Goal: Task Accomplishment & Management: Manage account settings

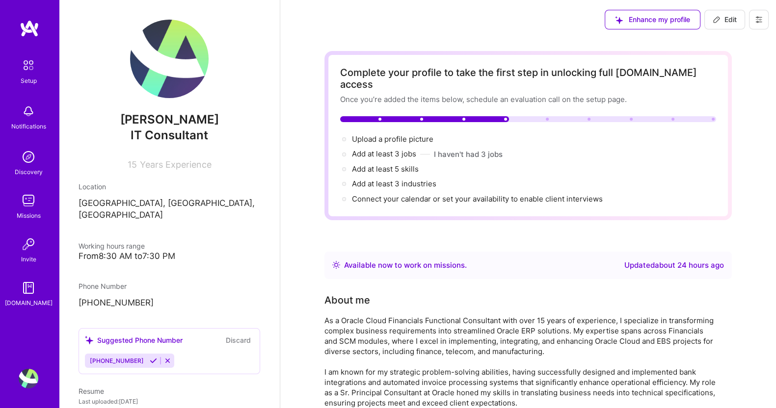
click at [729, 26] on button "Edit" at bounding box center [724, 20] width 41 height 20
select select "US"
select select "Right Now"
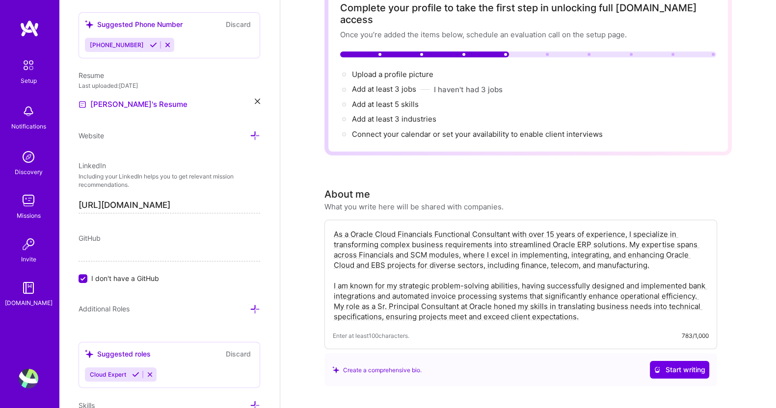
scroll to position [76, 0]
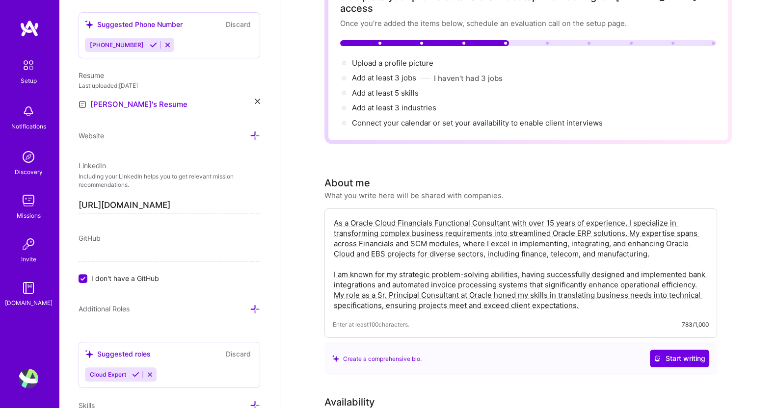
click at [529, 227] on textarea "As a Oracle Cloud Financials Functional Consultant with over 15 years of experi…" at bounding box center [521, 264] width 376 height 95
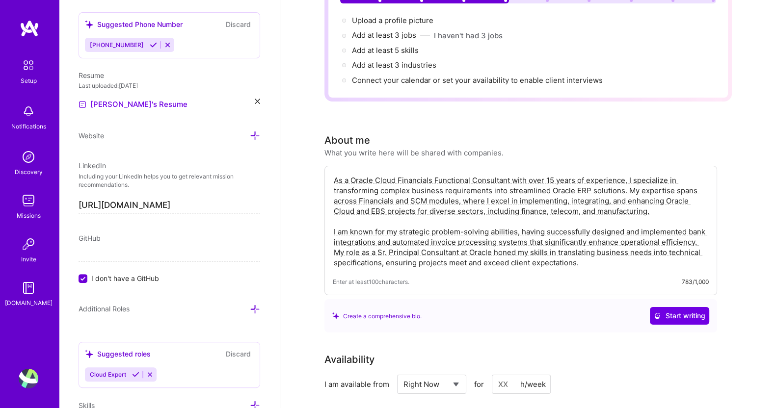
scroll to position [138, 0]
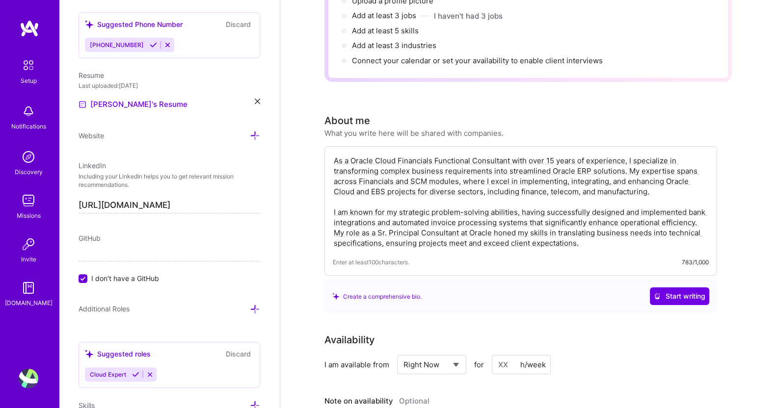
drag, startPoint x: 584, startPoint y: 230, endPoint x: 328, endPoint y: 224, distance: 255.3
click at [328, 224] on div "As a Oracle Cloud Financials Functional Consultant with over 15 years of experi…" at bounding box center [521, 211] width 393 height 130
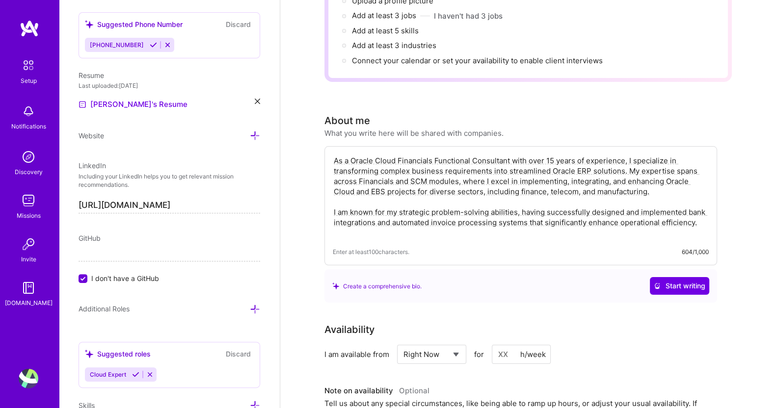
click at [489, 224] on textarea "As a Oracle Cloud Financials Functional Consultant with over 15 years of experi…" at bounding box center [521, 197] width 376 height 84
click at [705, 211] on textarea "As a Oracle Cloud Financials Functional Consultant with over 15 years of experi…" at bounding box center [521, 197] width 376 height 84
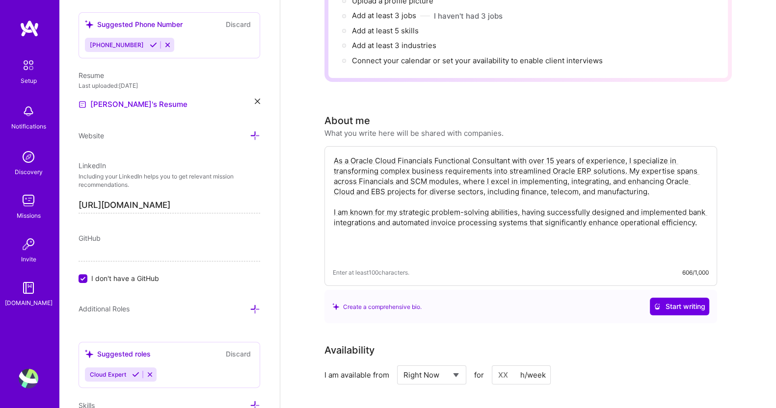
paste textarea " Experienced in implementation, integration, development, supporting, upgrade …"
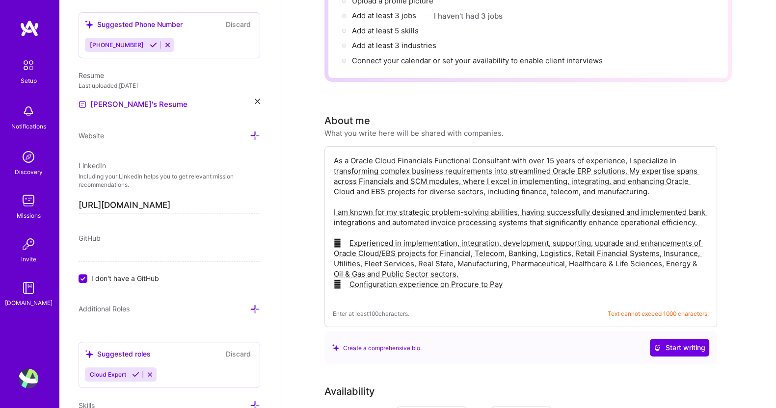
click at [457, 261] on textarea "As a Oracle Cloud Financials Functional Consultant with over 15 years of experi…" at bounding box center [521, 228] width 376 height 146
drag, startPoint x: 514, startPoint y: 273, endPoint x: 310, endPoint y: 278, distance: 203.8
click at [458, 264] on textarea "As a Oracle Cloud Financials Functional Consultant with over 15 years of experi…" at bounding box center [521, 228] width 376 height 146
click at [475, 262] on textarea "As a Oracle Cloud Financials Functional Consultant with over 15 years of experi…" at bounding box center [521, 228] width 376 height 146
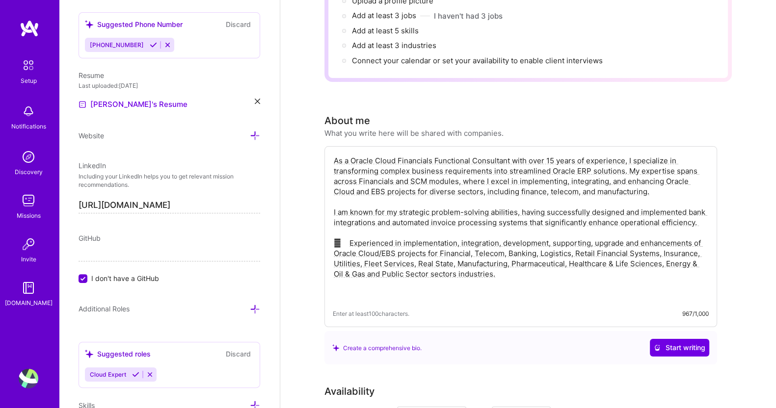
click at [475, 262] on textarea "As a Oracle Cloud Financials Functional Consultant with over 15 years of experi…" at bounding box center [521, 228] width 376 height 146
drag, startPoint x: 526, startPoint y: 269, endPoint x: 317, endPoint y: 147, distance: 241.6
type textarea "As a Oracle Cloud Financials Functional Consultant with over 15 years of experi…"
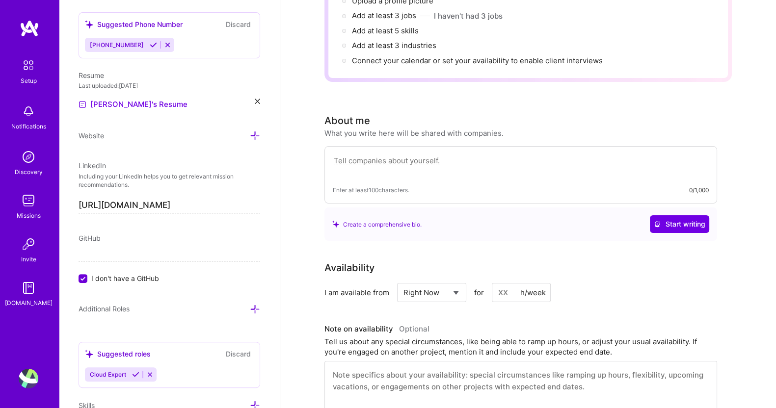
paste textarea "As an Oracle Cloud Financials Functional Consultant with over 15 years of exper…"
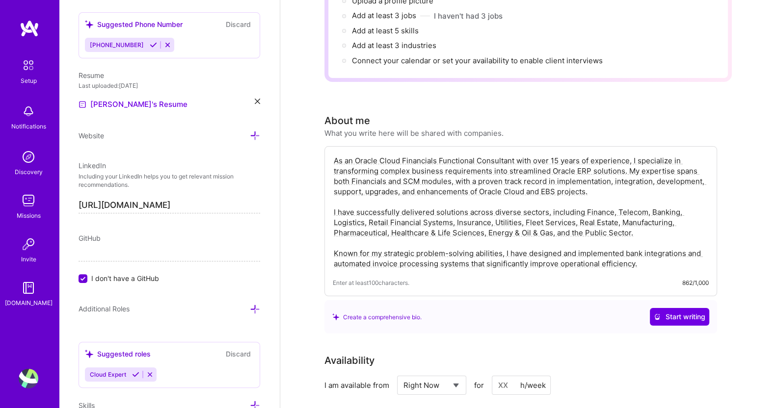
type textarea "As an Oracle Cloud Financials Functional Consultant with over 15 years of exper…"
click at [684, 312] on span "Start writing" at bounding box center [680, 317] width 52 height 10
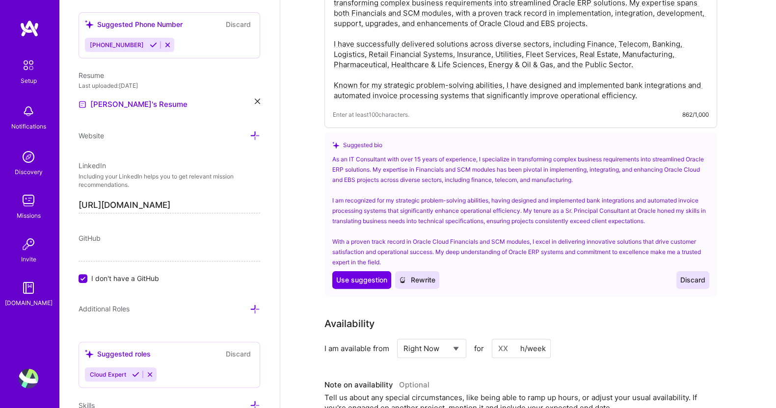
scroll to position [322, 0]
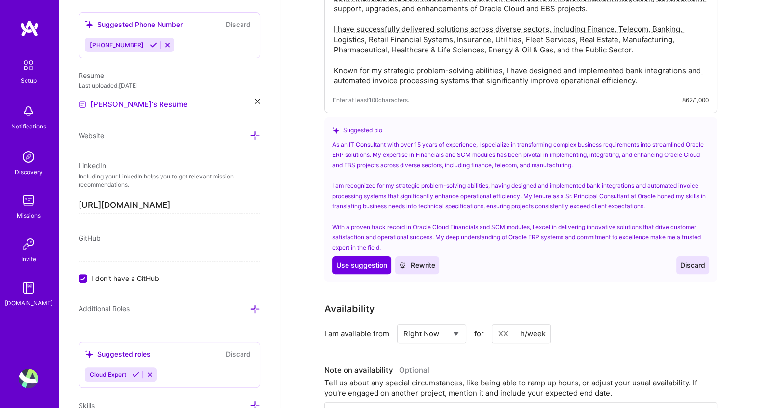
click at [697, 261] on span "Discard" at bounding box center [692, 266] width 25 height 10
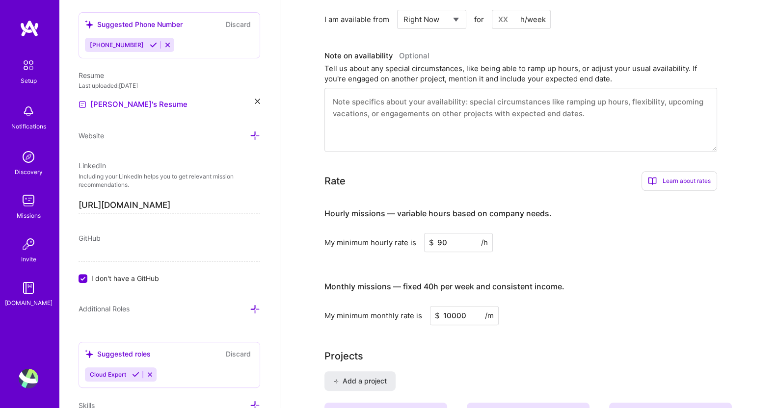
scroll to position [655, 0]
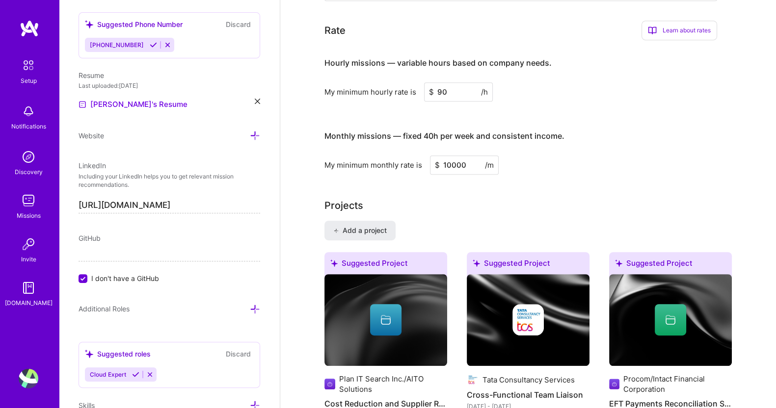
click at [452, 156] on input "10000" at bounding box center [464, 165] width 69 height 19
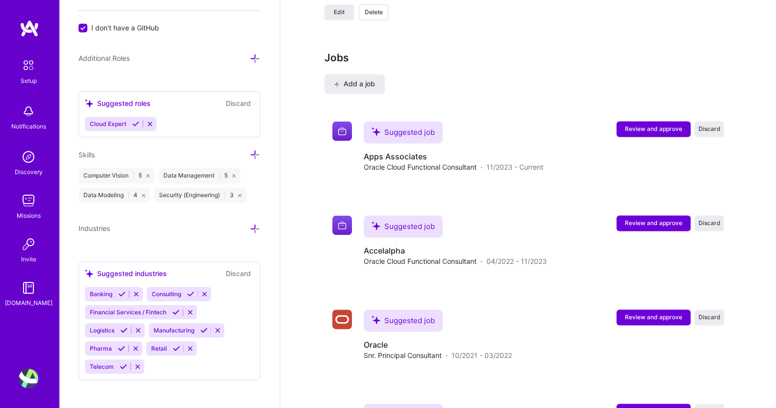
scroll to position [1686, 0]
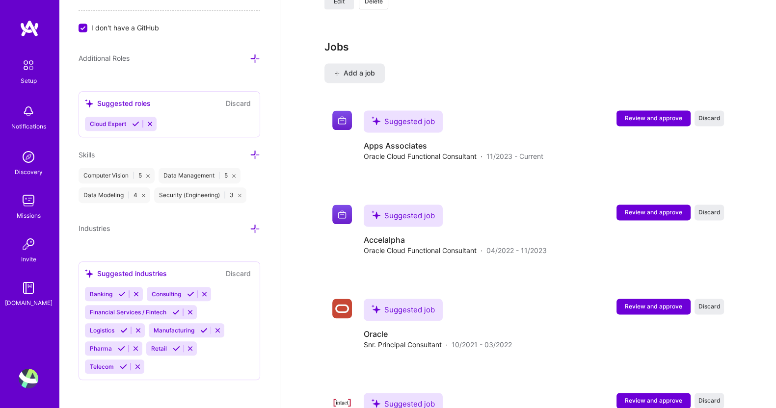
type input "12000"
click at [193, 291] on icon at bounding box center [190, 294] width 7 height 7
click at [122, 293] on icon at bounding box center [121, 294] width 7 height 7
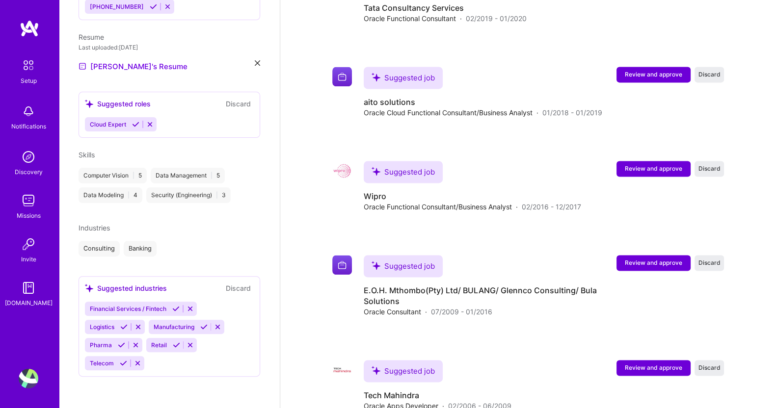
scroll to position [327, 0]
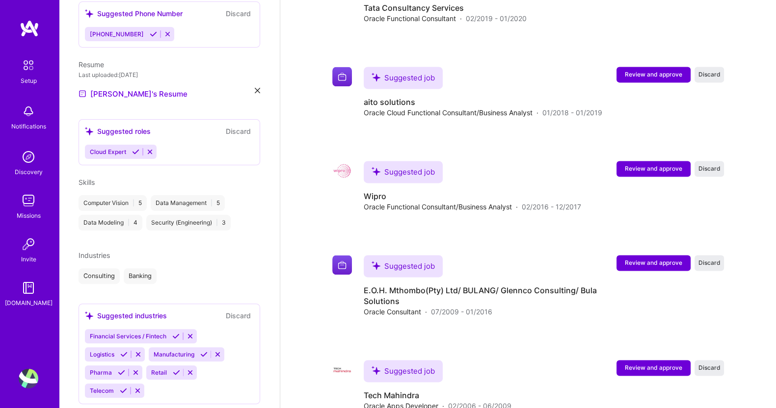
drag, startPoint x: 176, startPoint y: 322, endPoint x: 178, endPoint y: 340, distance: 17.8
click at [175, 333] on icon at bounding box center [175, 336] width 7 height 7
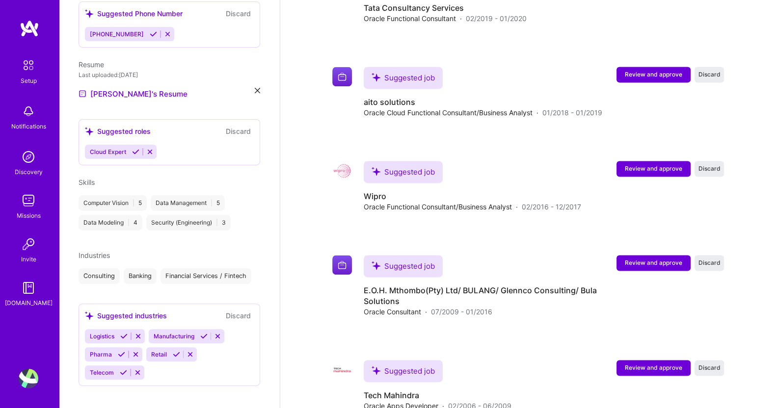
click at [205, 322] on div "Suggested industries Discard" at bounding box center [169, 315] width 169 height 11
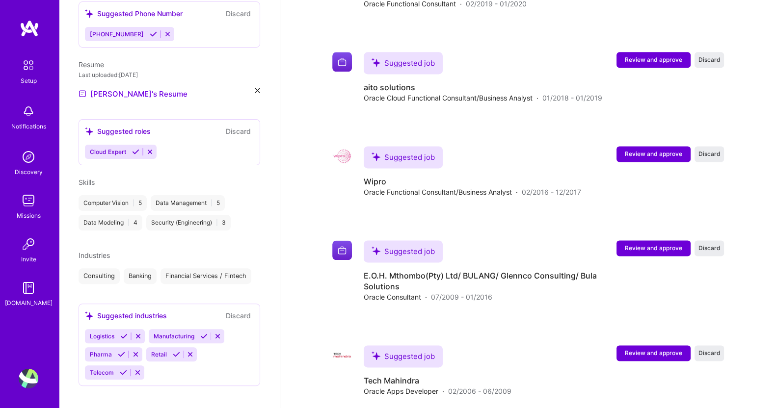
click at [204, 340] on icon at bounding box center [203, 336] width 7 height 7
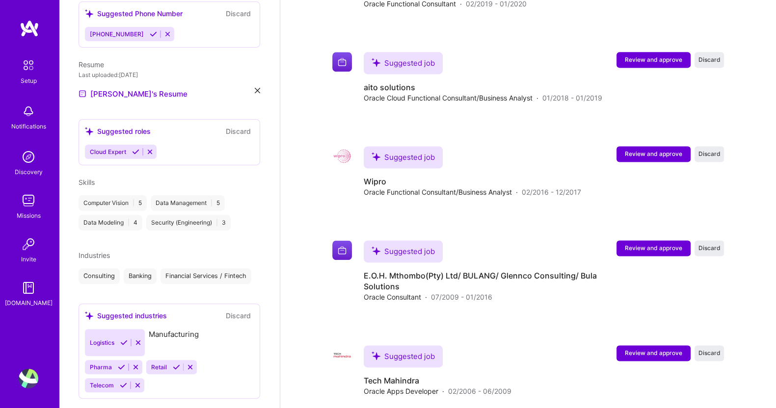
scroll to position [326, 0]
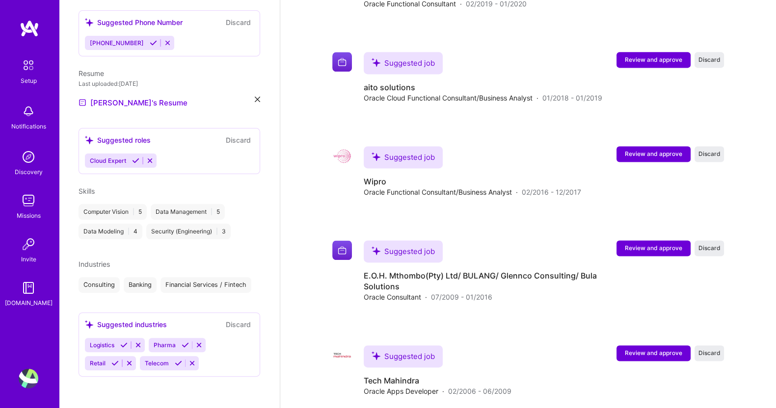
click at [126, 343] on icon at bounding box center [123, 345] width 7 height 7
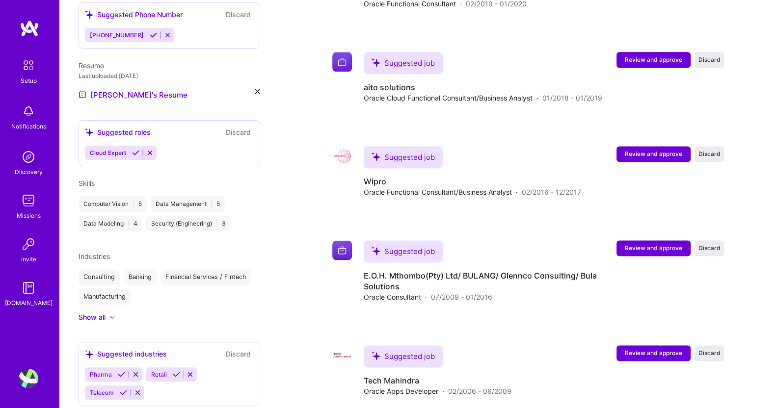
click at [121, 371] on icon at bounding box center [121, 374] width 7 height 7
click at [179, 372] on icon at bounding box center [178, 375] width 7 height 7
click at [115, 372] on icon at bounding box center [114, 375] width 7 height 7
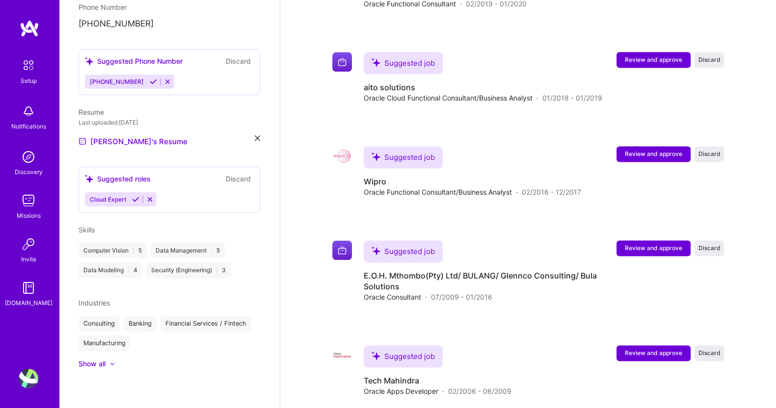
scroll to position [268, 0]
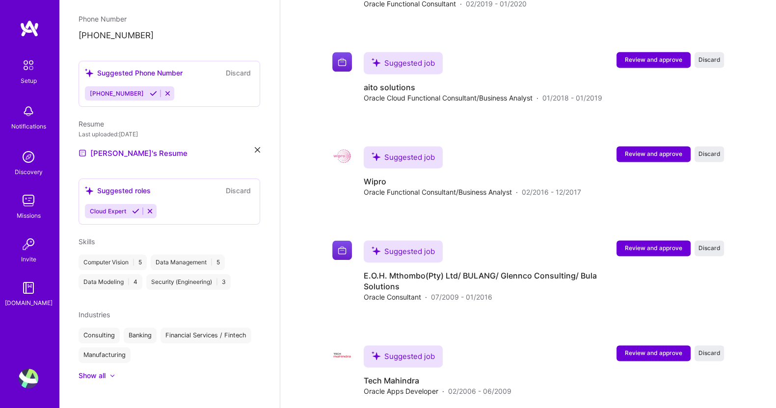
click at [133, 208] on icon at bounding box center [135, 211] width 7 height 7
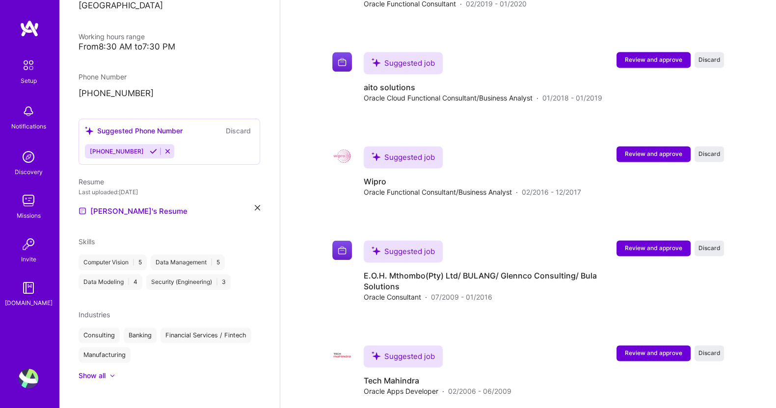
scroll to position [263, 0]
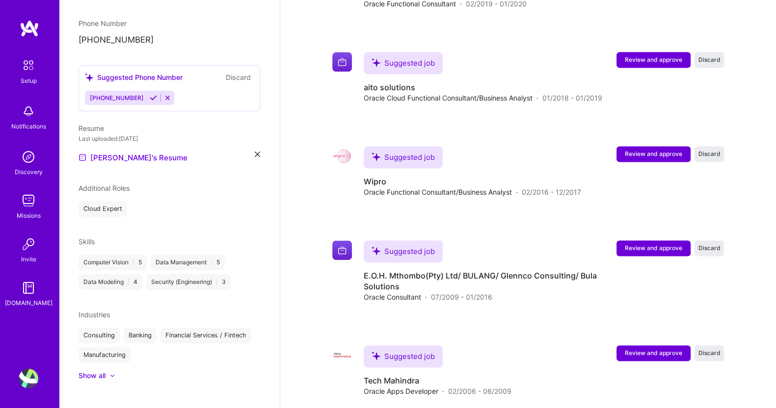
click at [150, 94] on icon at bounding box center [153, 97] width 7 height 7
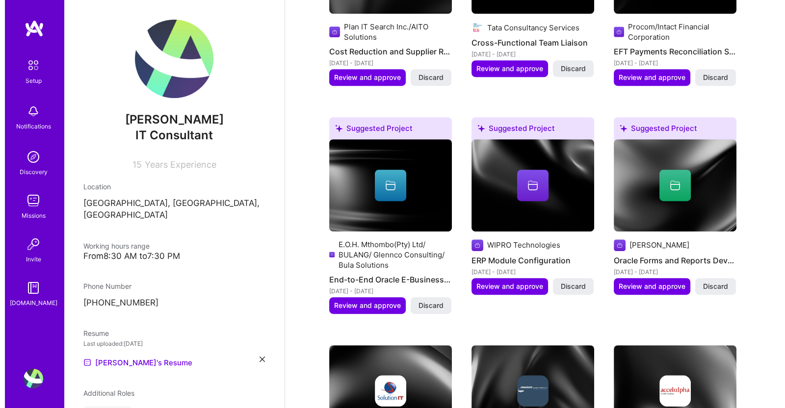
scroll to position [468, 0]
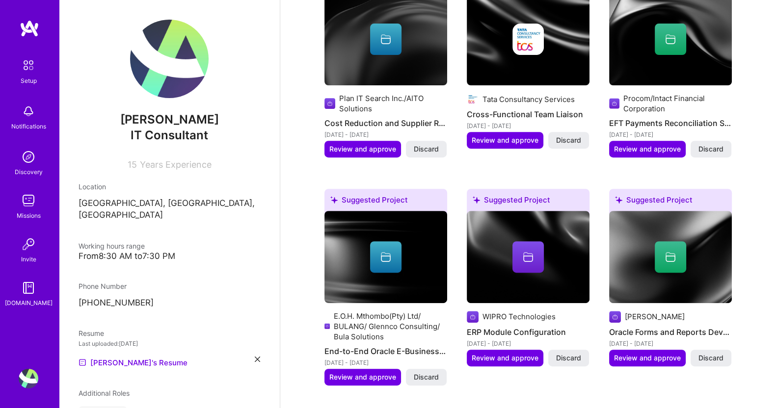
click at [638, 144] on span "Review and approve" at bounding box center [647, 149] width 67 height 10
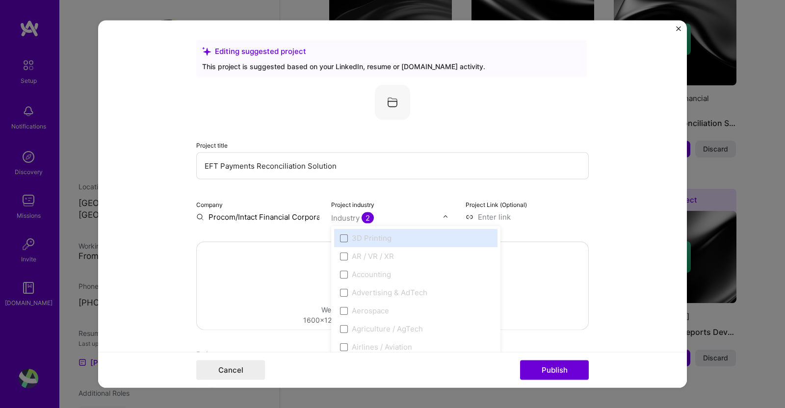
click at [349, 216] on div "Industry 2" at bounding box center [352, 218] width 43 height 10
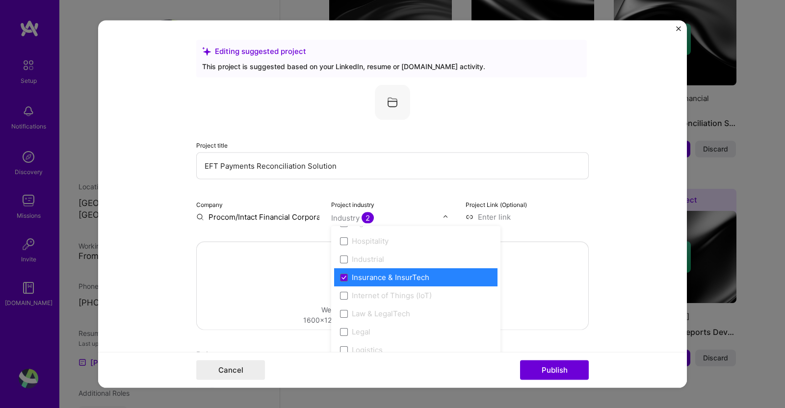
scroll to position [1294, 0]
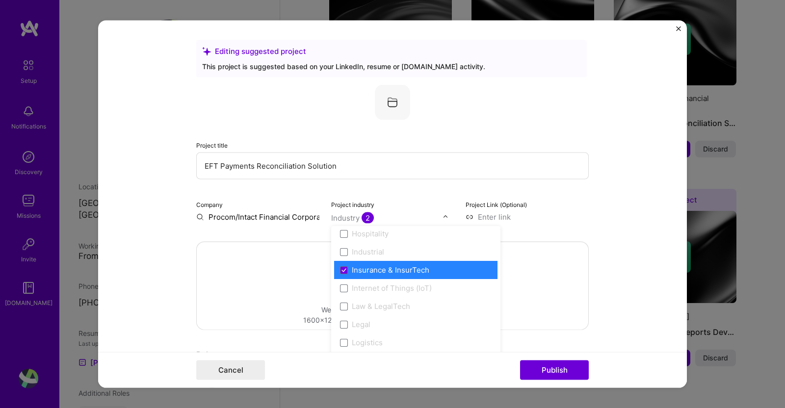
click at [621, 89] on form "Editing suggested project This project is suggested based on your LinkedIn, res…" at bounding box center [392, 205] width 589 height 368
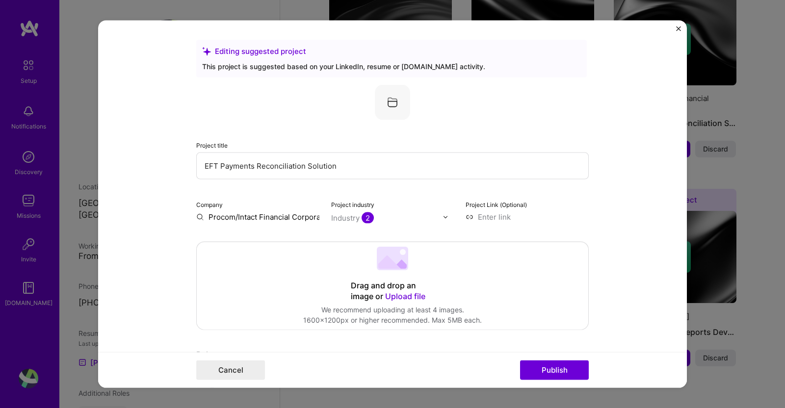
click at [260, 218] on input "Procom/Intact Financial Corporation" at bounding box center [257, 217] width 123 height 10
click at [233, 216] on input "Procom/Intact Financial Corporation" at bounding box center [257, 217] width 123 height 10
type input "Intact Financial Corporation"
click at [273, 270] on div "Intact Financial Corporation" at bounding box center [292, 272] width 95 height 27
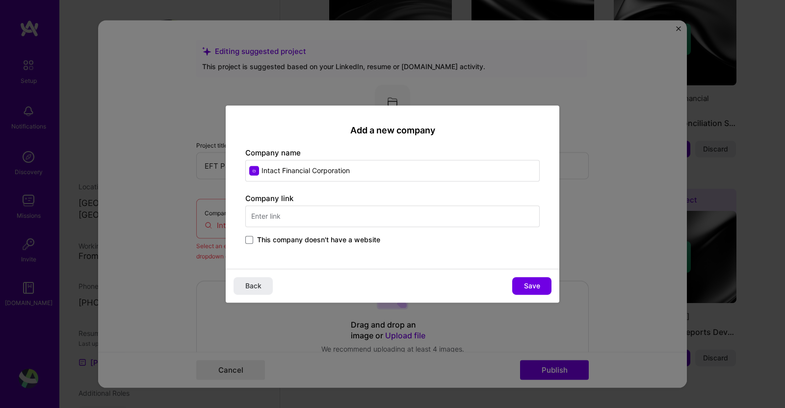
drag, startPoint x: 385, startPoint y: 167, endPoint x: 243, endPoint y: 173, distance: 143.0
click at [243, 173] on div "Add a new company Company name Intact Financial Corporation Company link This c…" at bounding box center [393, 187] width 334 height 163
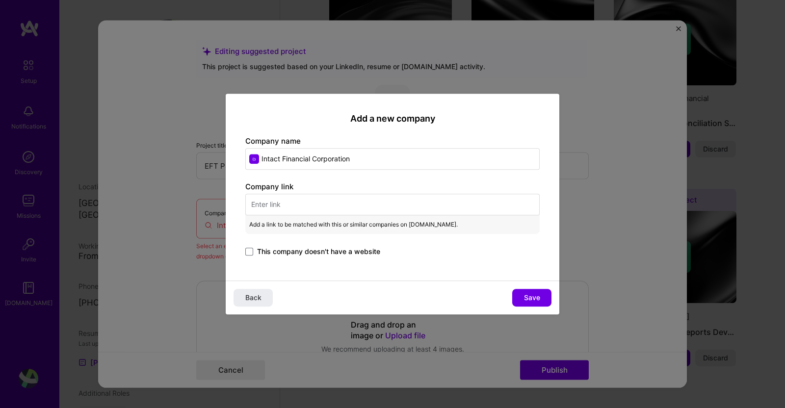
click at [296, 196] on input "text" at bounding box center [392, 205] width 295 height 22
paste input "[URL][DOMAIN_NAME]"
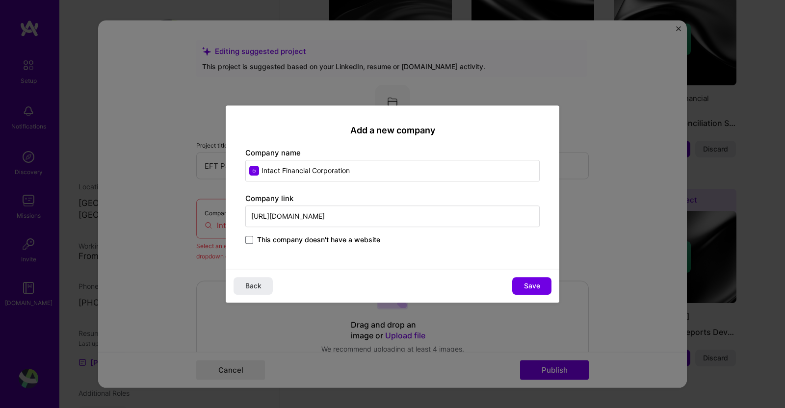
type input "[URL][DOMAIN_NAME]"
click at [531, 288] on span "Save" at bounding box center [532, 286] width 16 height 10
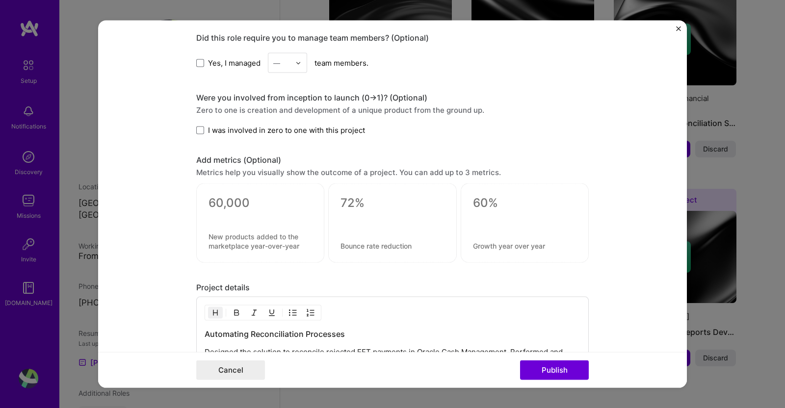
scroll to position [655, 0]
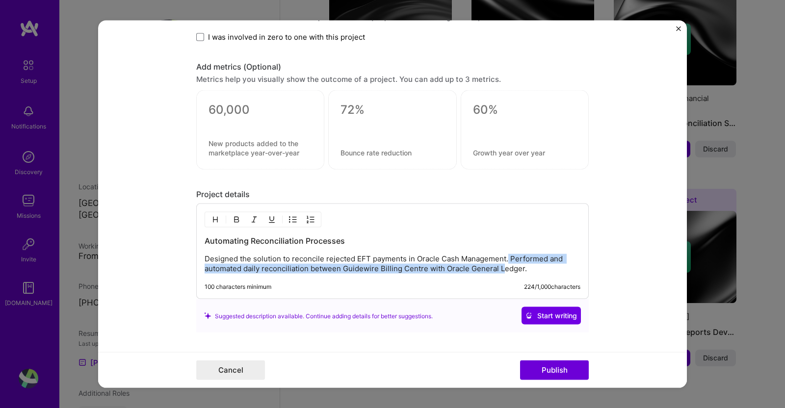
drag, startPoint x: 504, startPoint y: 255, endPoint x: 498, endPoint y: 283, distance: 28.5
click at [498, 283] on div "Automating Reconciliation Processes Designed the solution to reconcile rejected…" at bounding box center [392, 252] width 393 height 96
click at [521, 248] on div "Automating Reconciliation Processes Designed the solution to reconcile rejected…" at bounding box center [393, 255] width 376 height 38
drag, startPoint x: 481, startPoint y: 251, endPoint x: 486, endPoint y: 281, distance: 29.8
click at [486, 281] on div "Automating Reconciliation Processes Designed the solution to reconcile rejected…" at bounding box center [392, 252] width 393 height 96
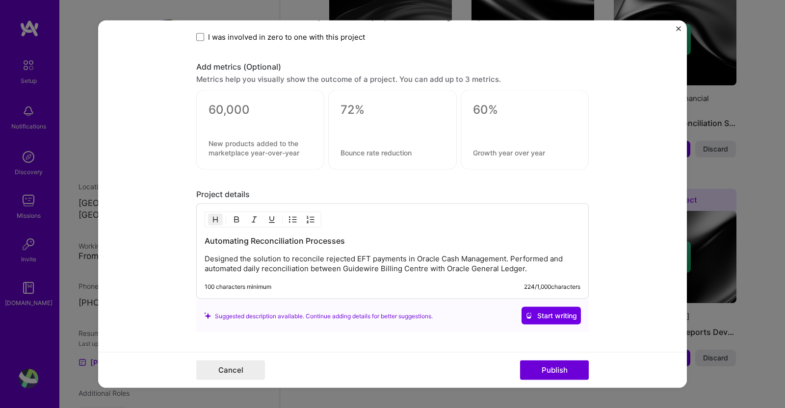
drag, startPoint x: 523, startPoint y: 234, endPoint x: 479, endPoint y: 209, distance: 50.8
click at [479, 209] on div "Automating Reconciliation Processes Designed the solution to reconcile rejected…" at bounding box center [392, 252] width 393 height 96
click at [353, 270] on p "Designed the solution to reconcile rejected EFT payments in Oracle Cash Managem…" at bounding box center [393, 264] width 376 height 20
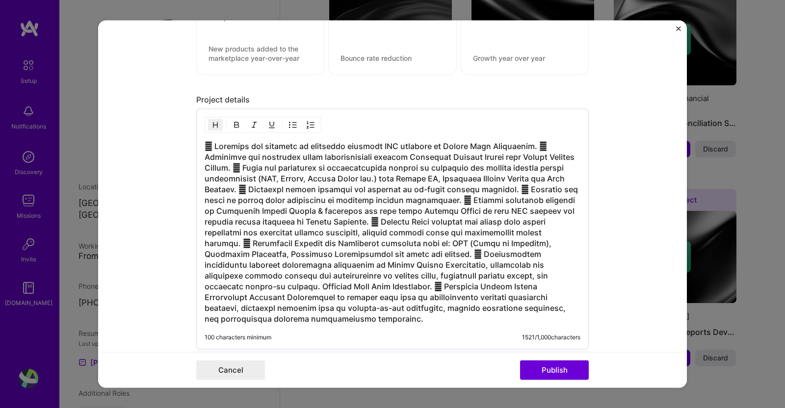
scroll to position [850, 0]
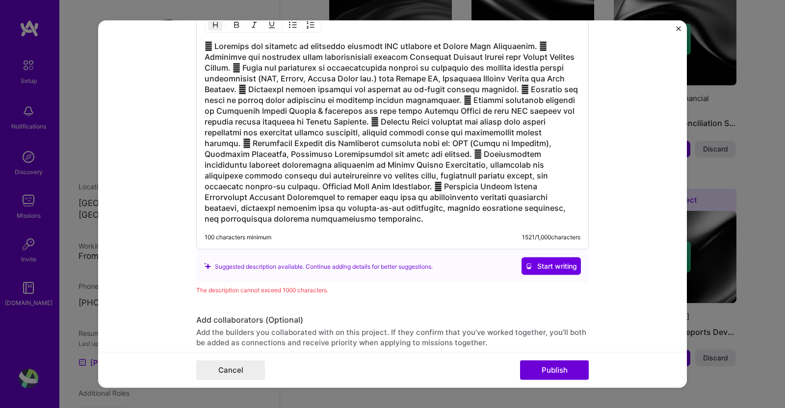
click at [541, 269] on span "Start writing" at bounding box center [552, 267] width 52 height 10
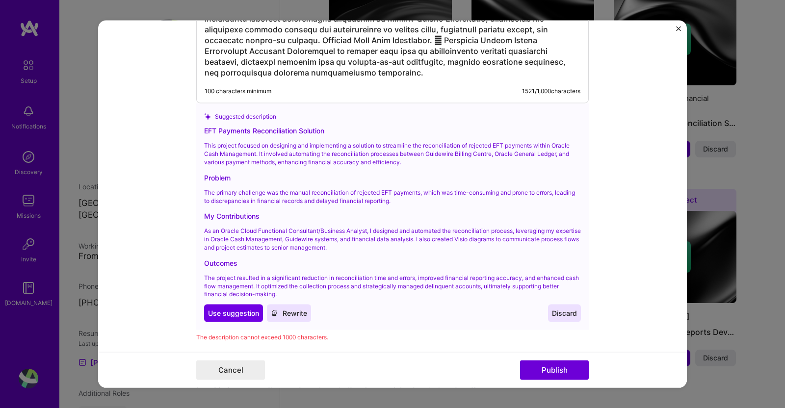
scroll to position [1001, 0]
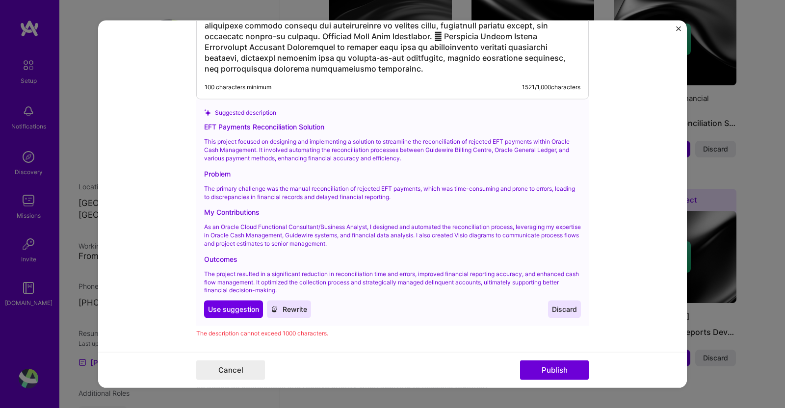
click at [241, 312] on span "Use suggestion" at bounding box center [233, 310] width 51 height 10
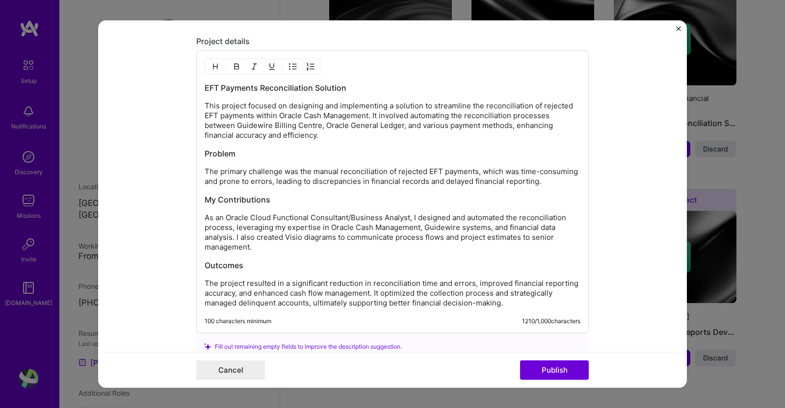
scroll to position [828, 0]
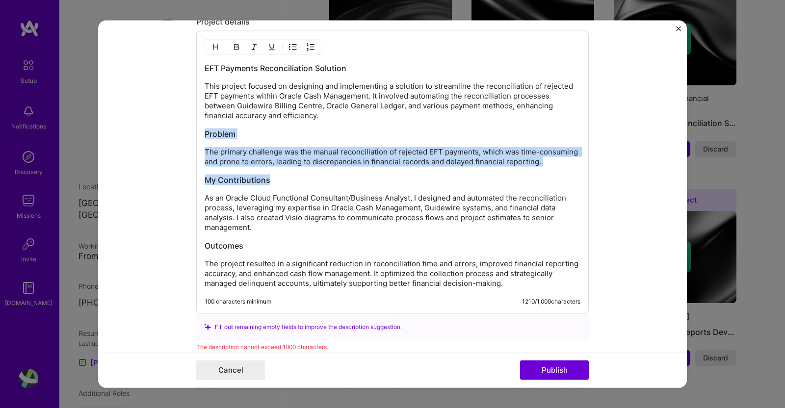
drag, startPoint x: 267, startPoint y: 176, endPoint x: 191, endPoint y: 132, distance: 87.1
click at [196, 132] on div "EFT Payments Reconciliation Solution This project focused on designing and impl…" at bounding box center [392, 172] width 393 height 283
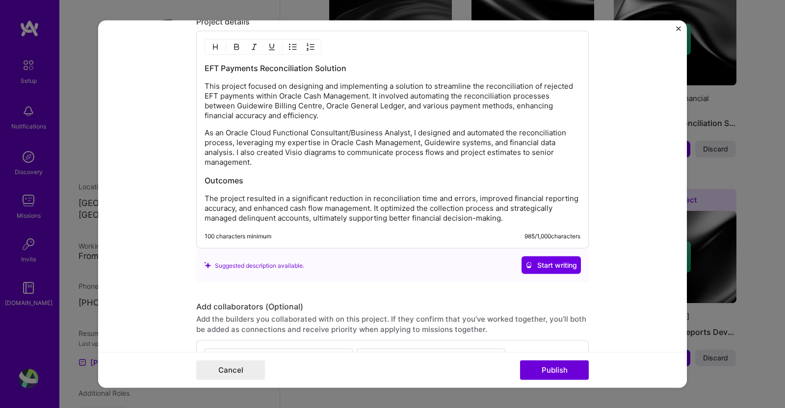
scroll to position [940, 0]
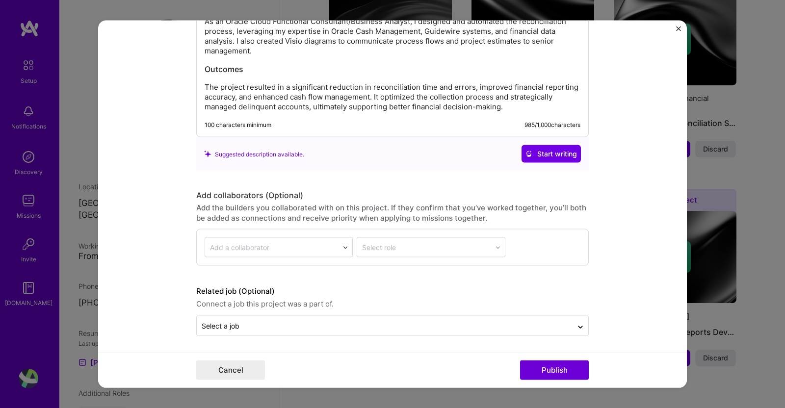
click at [567, 370] on button "Publish" at bounding box center [554, 370] width 69 height 20
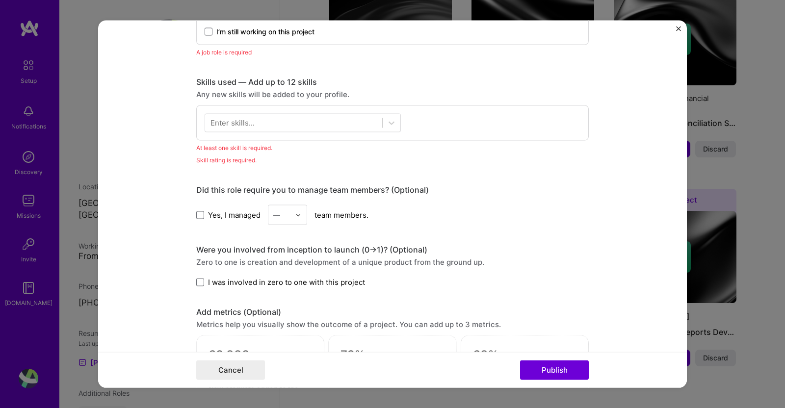
scroll to position [329, 0]
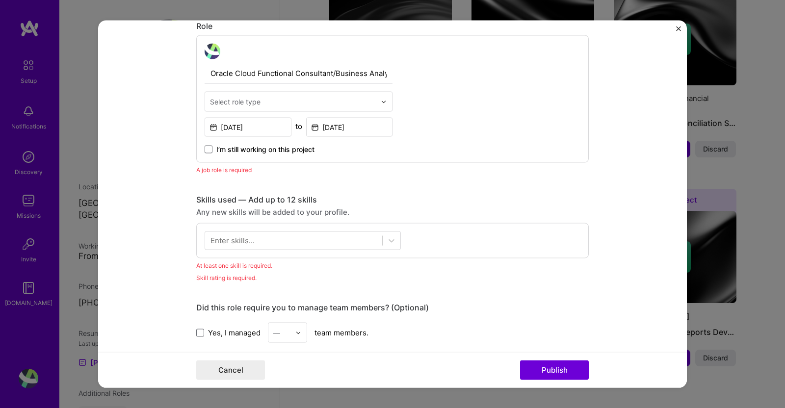
click at [351, 242] on div at bounding box center [293, 241] width 177 height 16
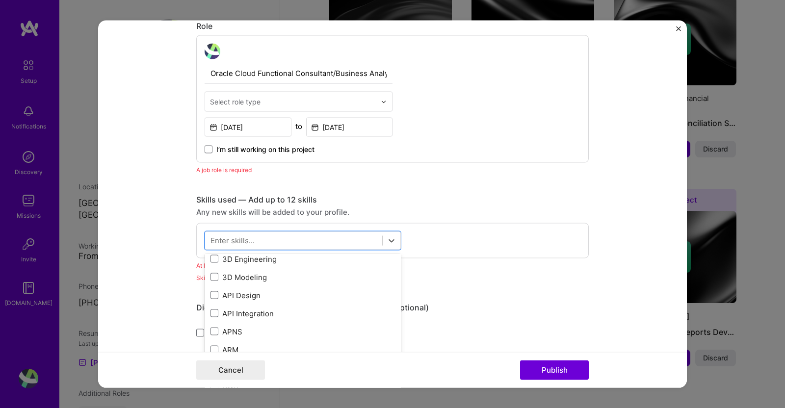
scroll to position [0, 0]
click at [266, 277] on div "Data Management" at bounding box center [303, 280] width 185 height 10
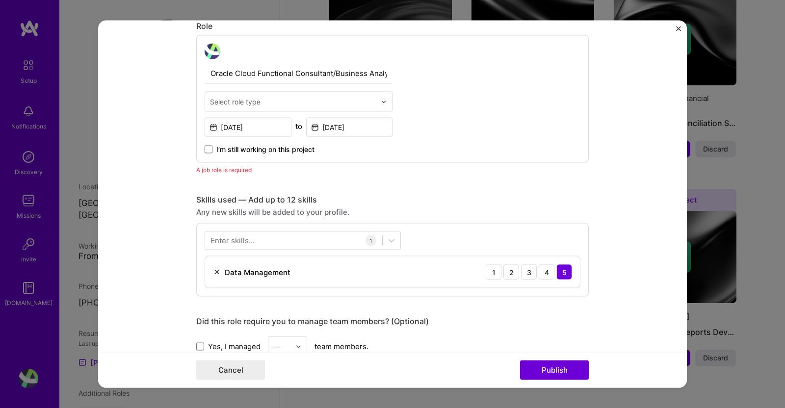
click at [551, 371] on button "Publish" at bounding box center [554, 370] width 69 height 20
click at [562, 270] on div "5" at bounding box center [565, 273] width 16 height 16
click at [553, 373] on button "Publish" at bounding box center [554, 370] width 69 height 20
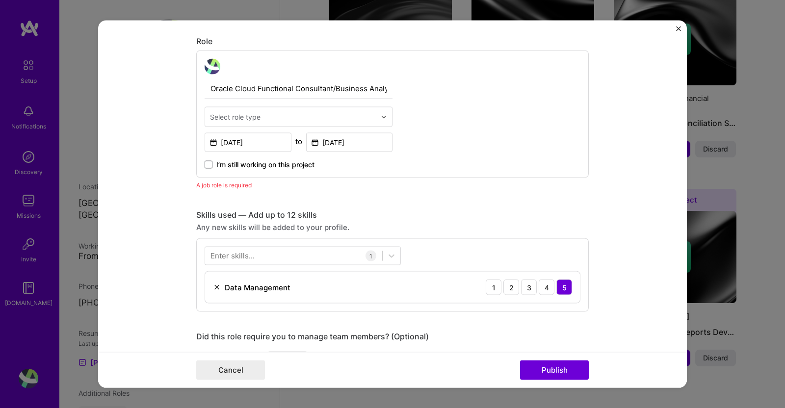
scroll to position [309, 0]
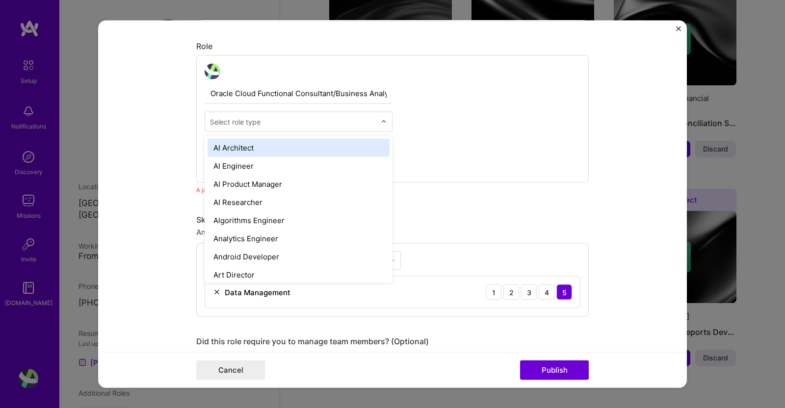
click at [368, 121] on input "text" at bounding box center [293, 122] width 166 height 10
type input "con"
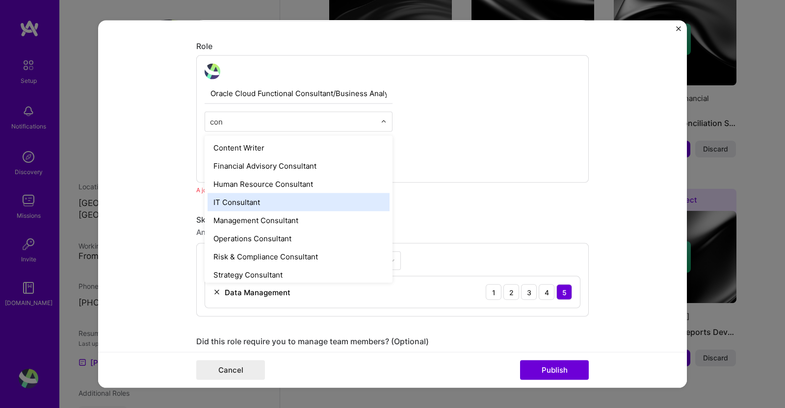
click at [228, 203] on div "IT Consultant" at bounding box center [299, 202] width 182 height 18
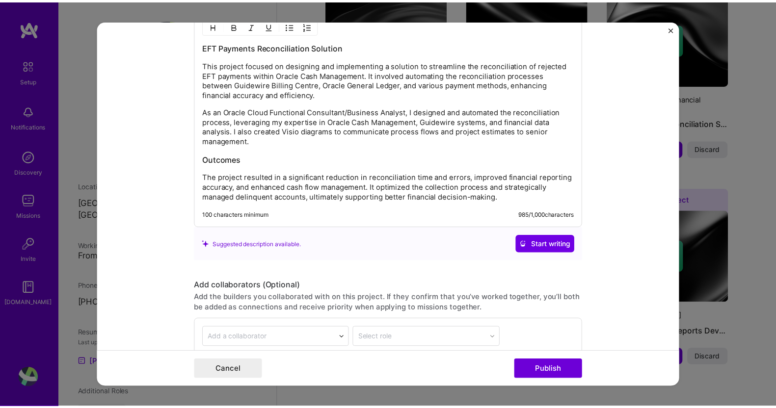
scroll to position [978, 0]
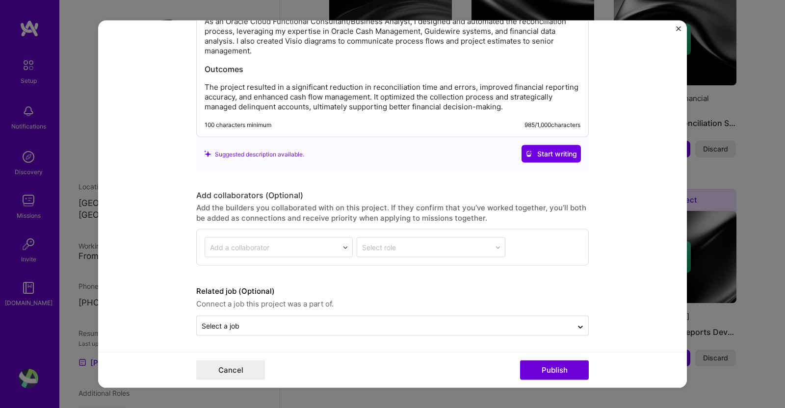
click at [543, 370] on button "Publish" at bounding box center [554, 370] width 69 height 20
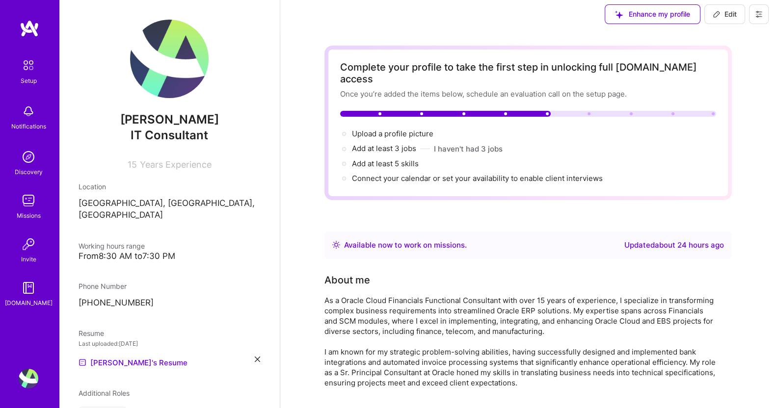
scroll to position [0, 0]
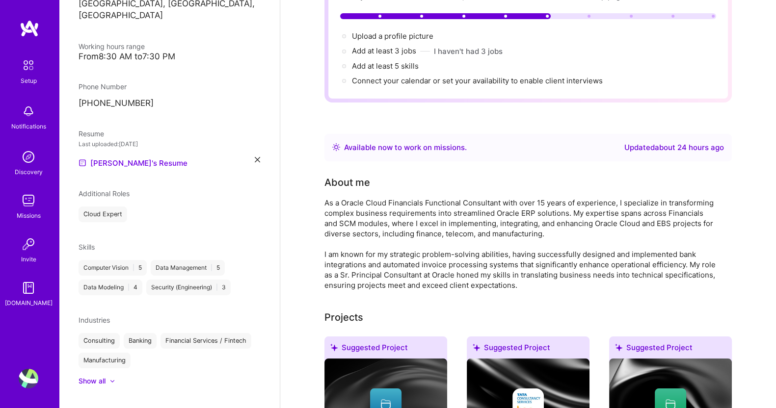
scroll to position [206, 0]
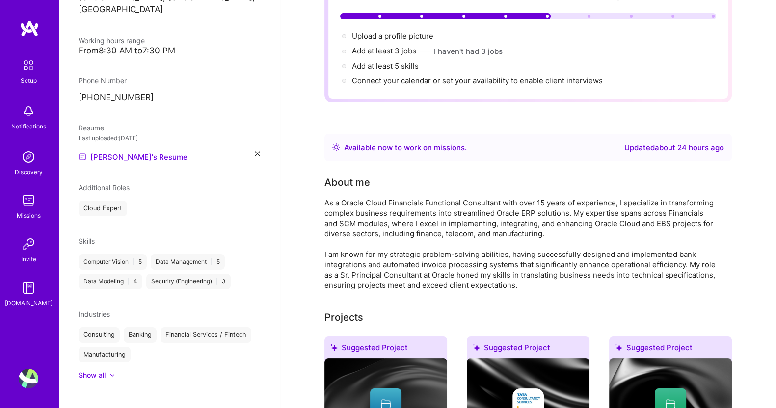
click at [89, 371] on div "Show all" at bounding box center [92, 376] width 27 height 10
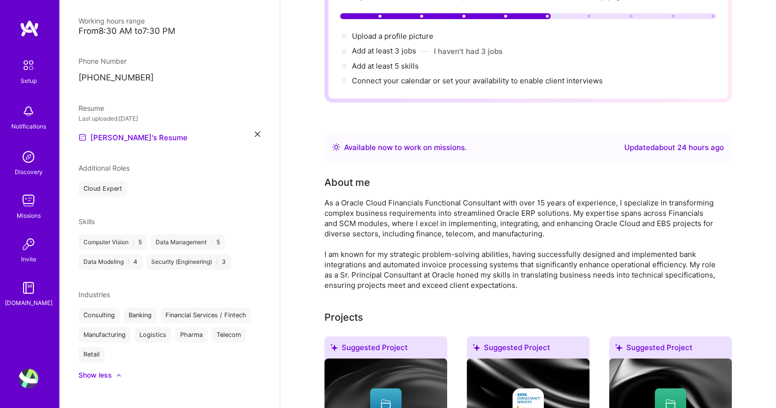
scroll to position [137, 0]
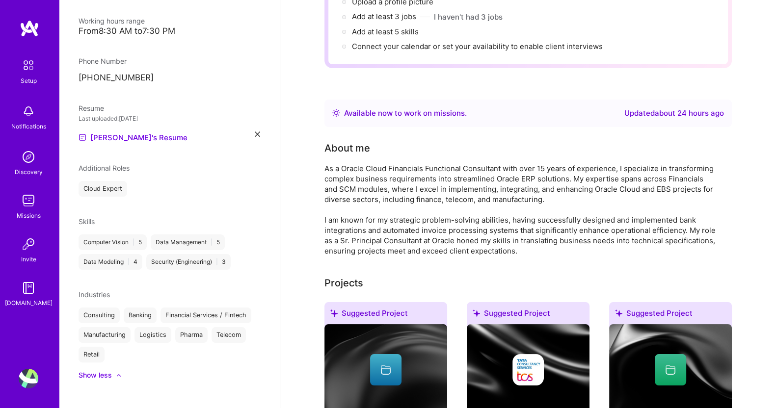
click at [148, 181] on div "Cloud Expert" at bounding box center [170, 189] width 182 height 16
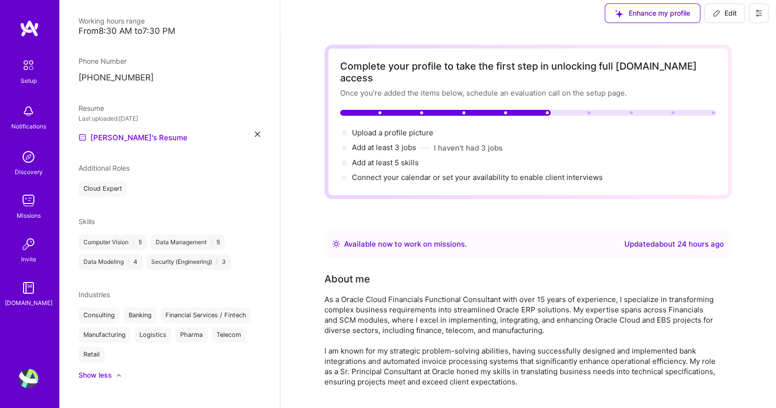
scroll to position [0, 0]
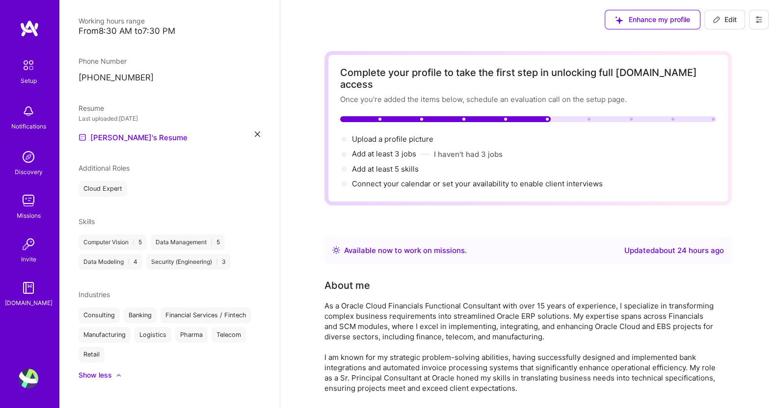
click at [729, 19] on span "Edit" at bounding box center [725, 20] width 24 height 10
select select "CA"
select select "Right Now"
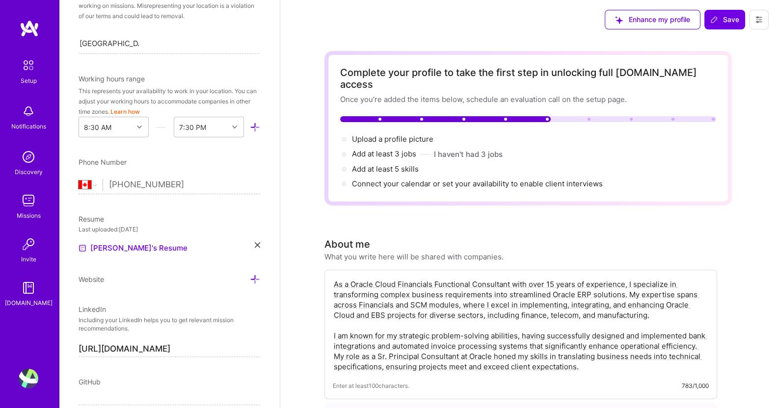
scroll to position [295, 0]
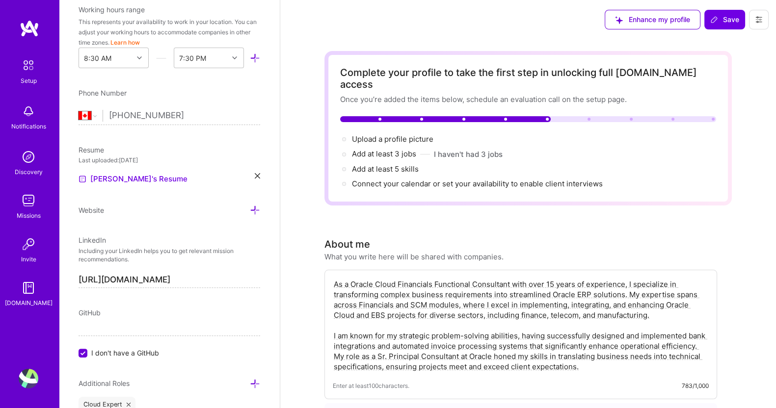
click at [157, 117] on input "+1 647 447 3933" at bounding box center [184, 116] width 151 height 28
click at [194, 112] on input "+1 647 447 3933" at bounding box center [184, 116] width 151 height 28
click at [93, 116] on select "Afghanistan Åland Islands Albania Algeria American Samoa Andorra Angola Anguill…" at bounding box center [91, 116] width 24 height 12
select select "US"
click at [79, 110] on select "Afghanistan Åland Islands Albania Algeria American Samoa Andorra Angola Anguill…" at bounding box center [91, 116] width 24 height 12
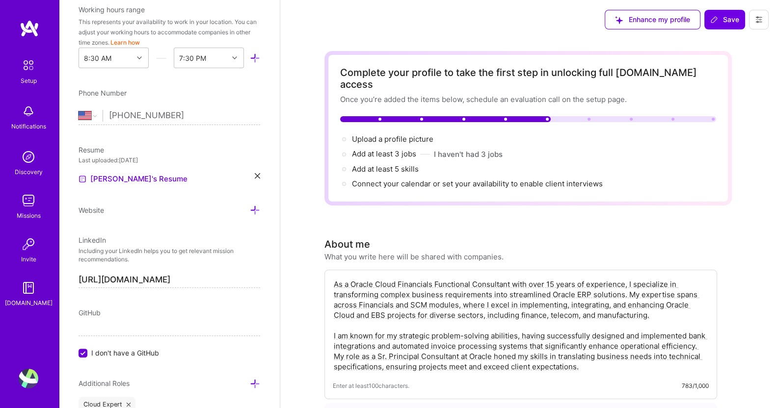
scroll to position [73, 0]
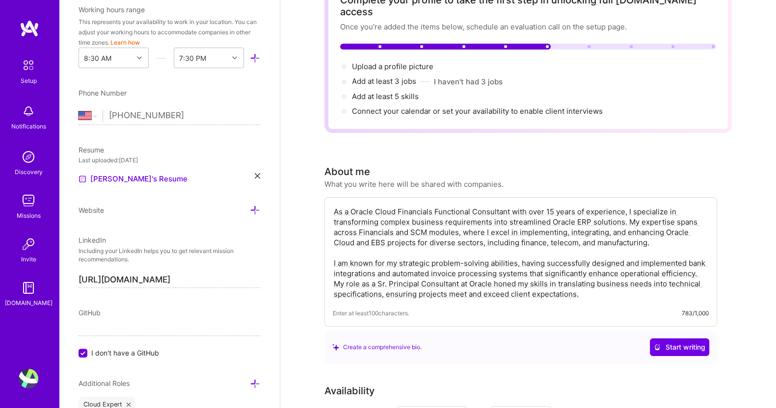
type input "(678) 501-5085"
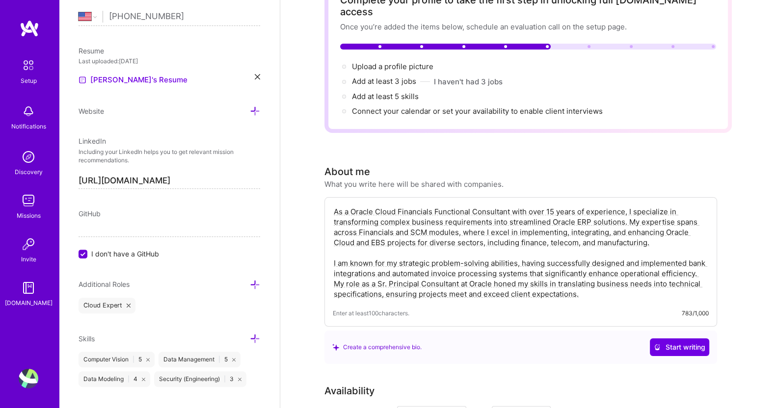
scroll to position [340, 0]
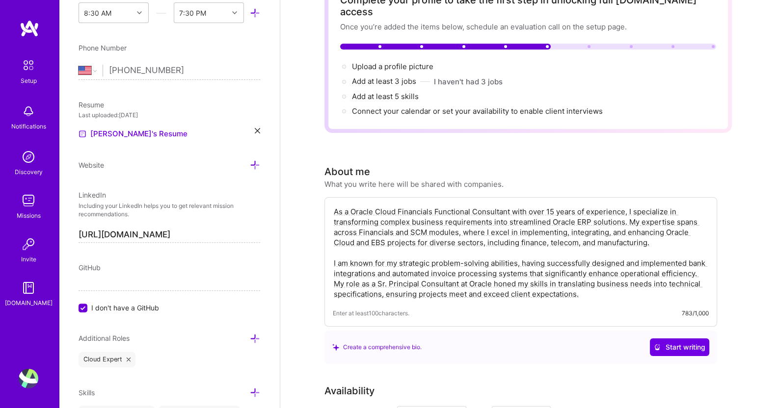
click at [110, 258] on div "Add photo Prakash Sharma IT Consultant 15 Years Experience Location This is the…" at bounding box center [169, 204] width 221 height 408
click at [82, 308] on input "I don't have a GitHub" at bounding box center [84, 308] width 9 height 9
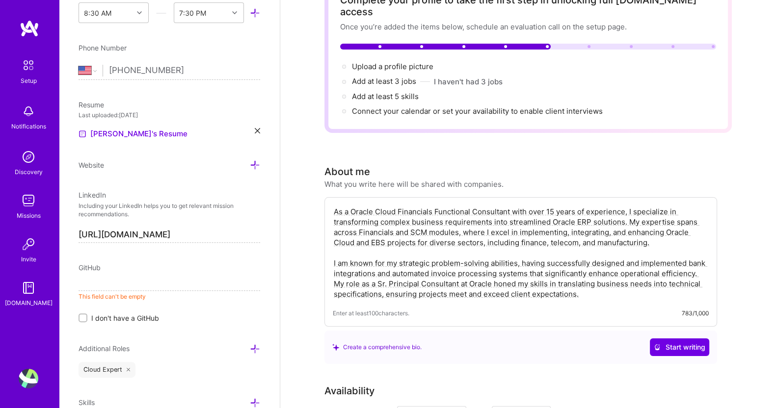
click at [81, 315] on input "I don't have a GitHub" at bounding box center [84, 318] width 7 height 7
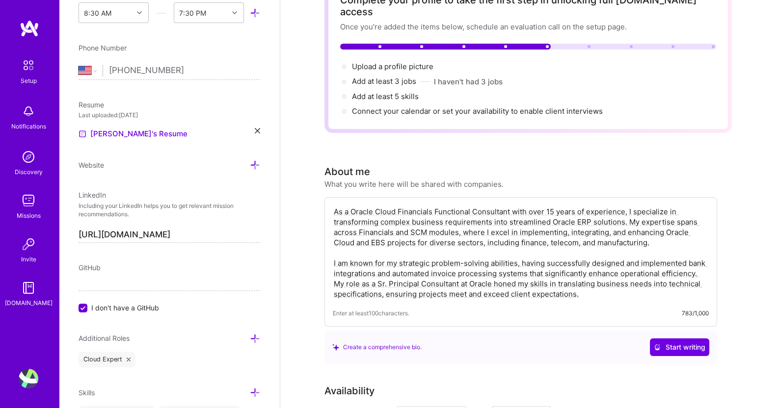
click at [160, 355] on div "Cloud Expert" at bounding box center [170, 360] width 182 height 16
click at [250, 337] on icon at bounding box center [255, 339] width 10 height 10
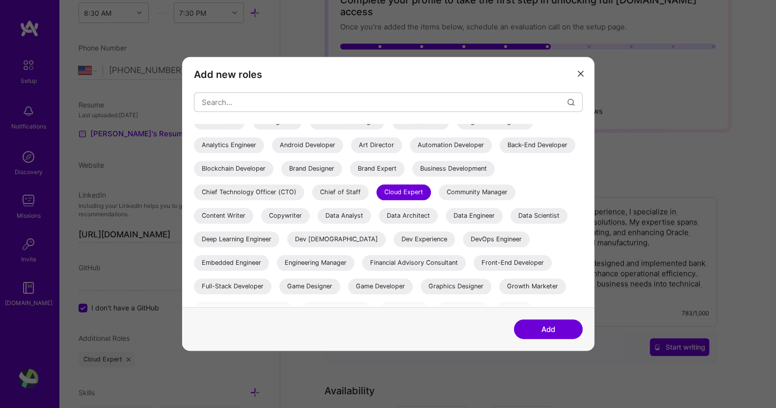
scroll to position [0, 0]
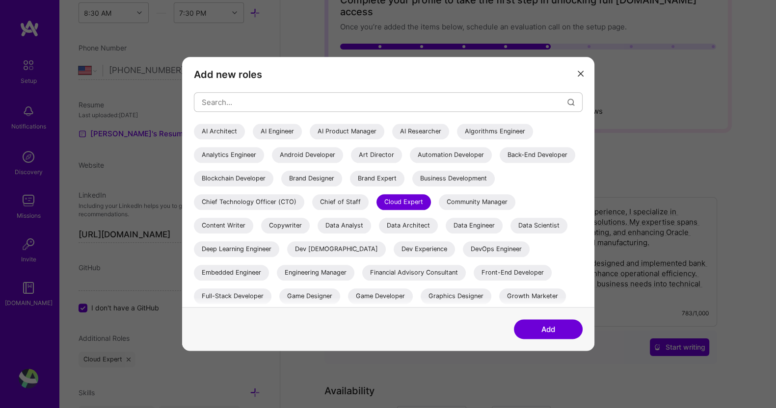
click at [554, 329] on button "Add" at bounding box center [548, 330] width 69 height 20
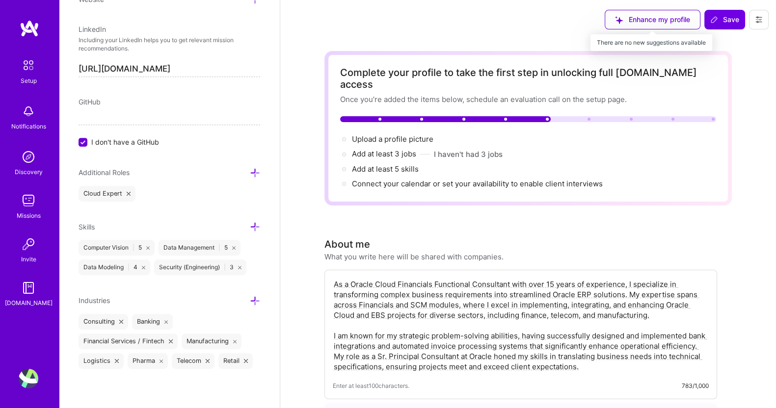
click at [648, 21] on div "Enhance my profile" at bounding box center [653, 20] width 96 height 20
click at [391, 134] on div "Upload a profile picture →" at bounding box center [392, 139] width 81 height 11
click at [392, 149] on span "Add at least 3 jobs →" at bounding box center [384, 153] width 64 height 9
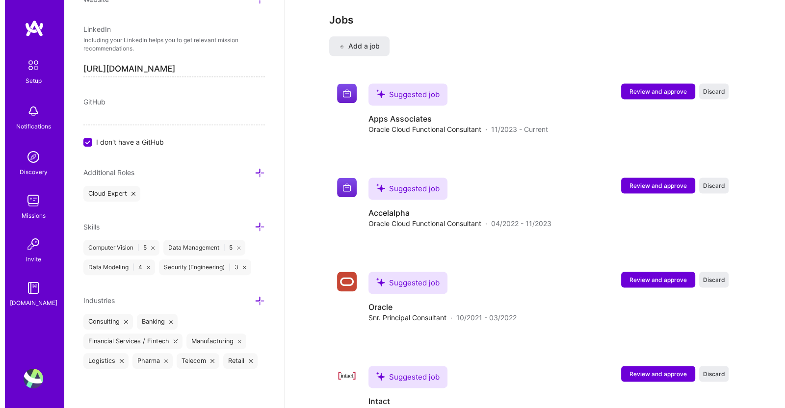
scroll to position [1574, 0]
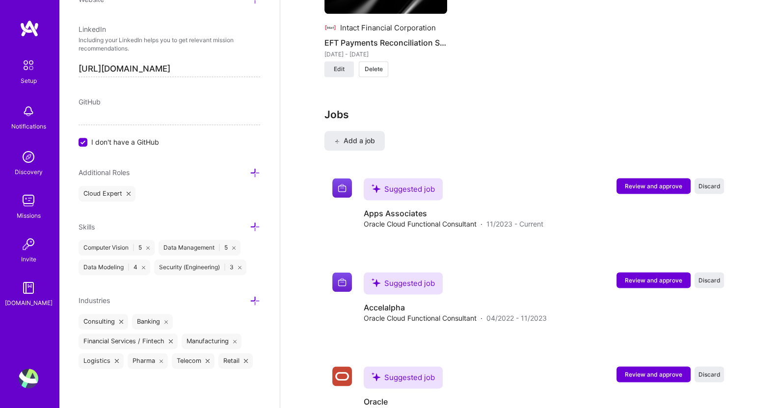
click at [337, 139] on icon at bounding box center [336, 141] width 5 height 5
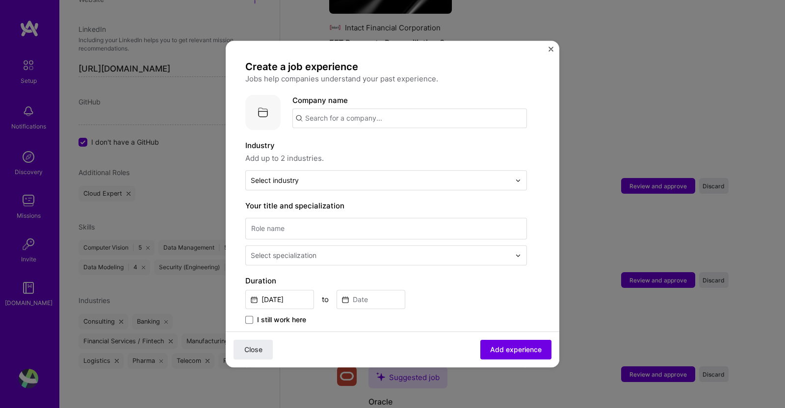
click at [435, 121] on input "text" at bounding box center [410, 118] width 235 height 20
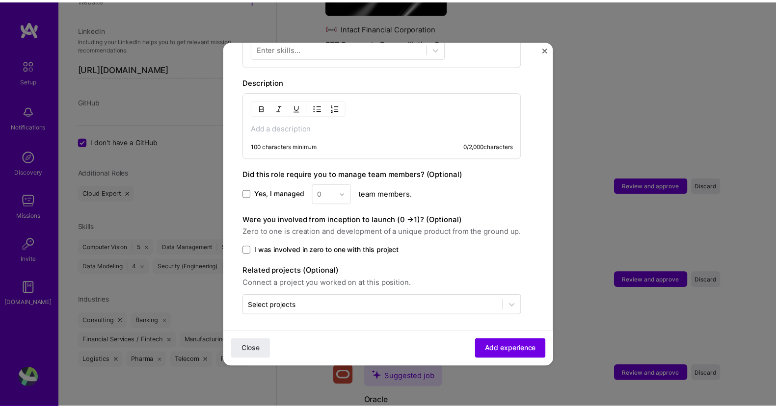
scroll to position [338, 0]
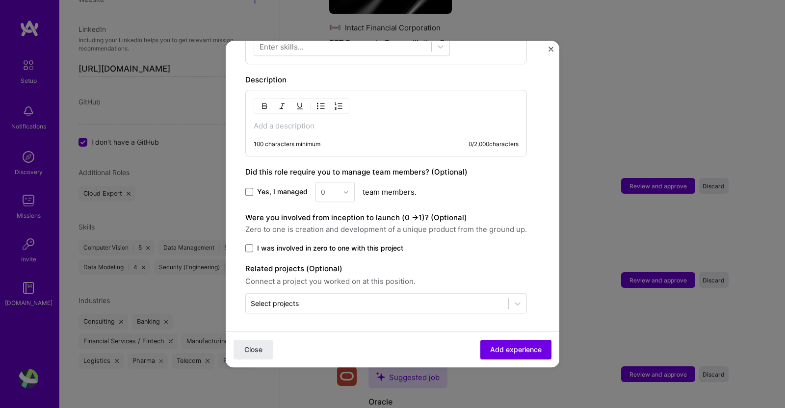
click at [552, 48] on img "Close" at bounding box center [551, 49] width 5 height 5
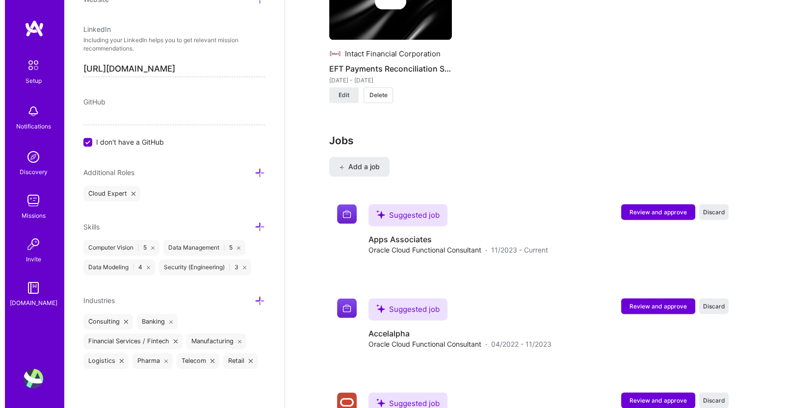
scroll to position [1553, 0]
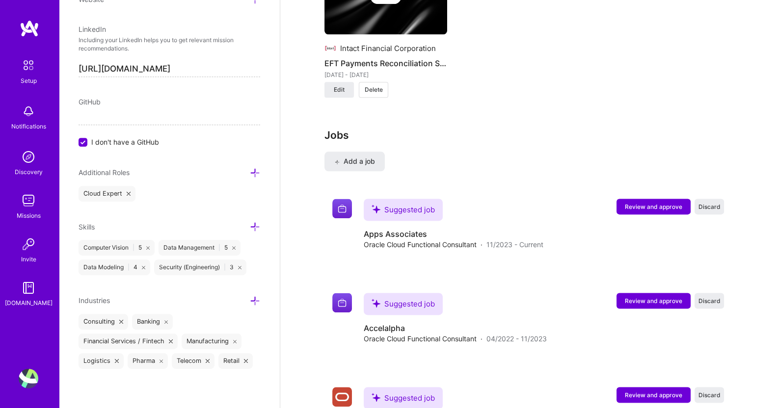
click at [648, 203] on span "Review and approve" at bounding box center [653, 207] width 57 height 8
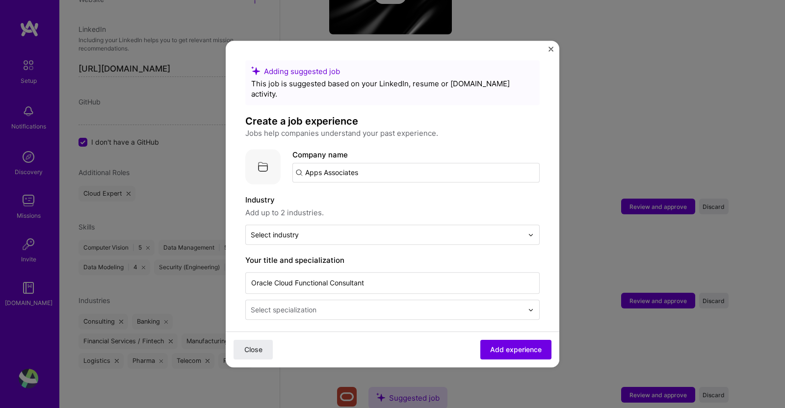
click at [393, 163] on input "Apps Associates" at bounding box center [416, 173] width 247 height 20
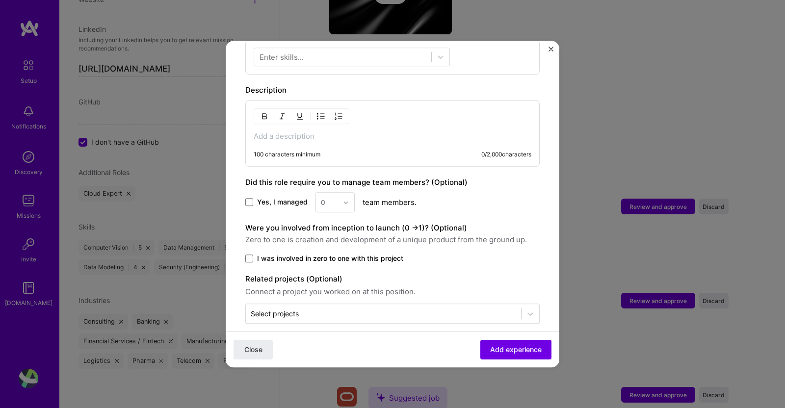
scroll to position [0, 0]
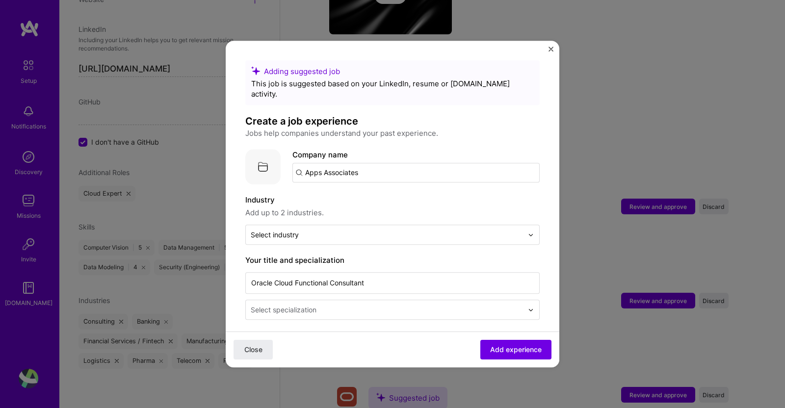
click at [401, 163] on input "Apps Associates" at bounding box center [416, 173] width 247 height 20
drag, startPoint x: 425, startPoint y: 161, endPoint x: 287, endPoint y: 162, distance: 138.5
click at [287, 162] on div "Company logo Company name Apps Associates" at bounding box center [392, 166] width 295 height 35
paste input "Unique System Skills LLC/"
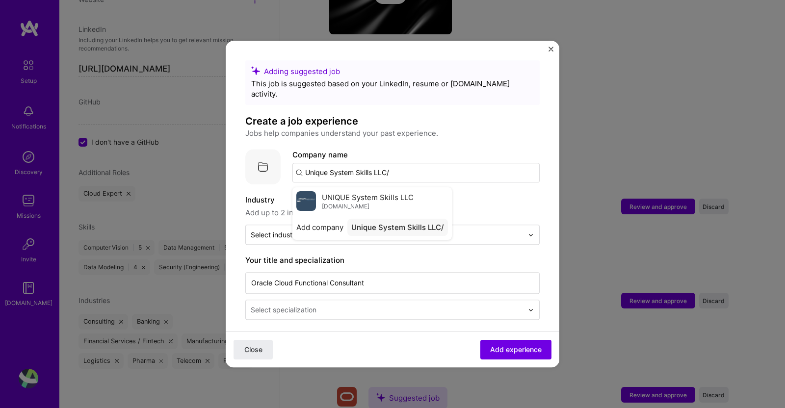
click at [353, 192] on span "UNIQUE System Skills LLC" at bounding box center [368, 197] width 92 height 10
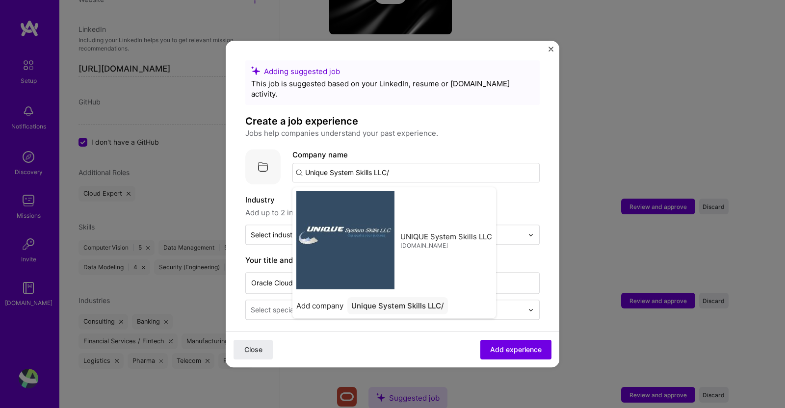
type input "UNIQUE System Skills LLC"
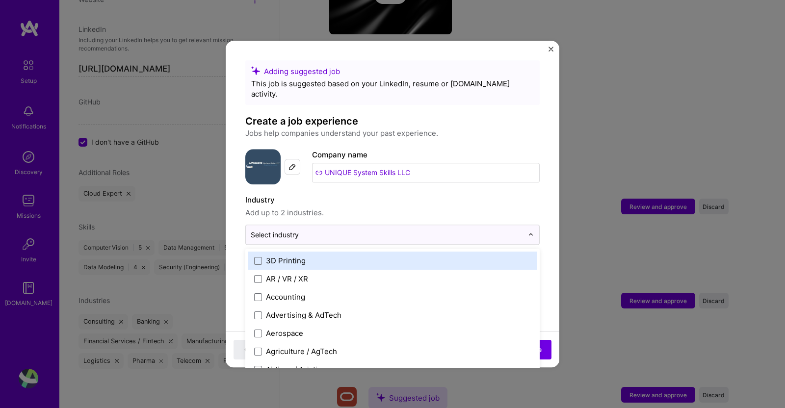
click at [498, 230] on input "text" at bounding box center [387, 235] width 272 height 10
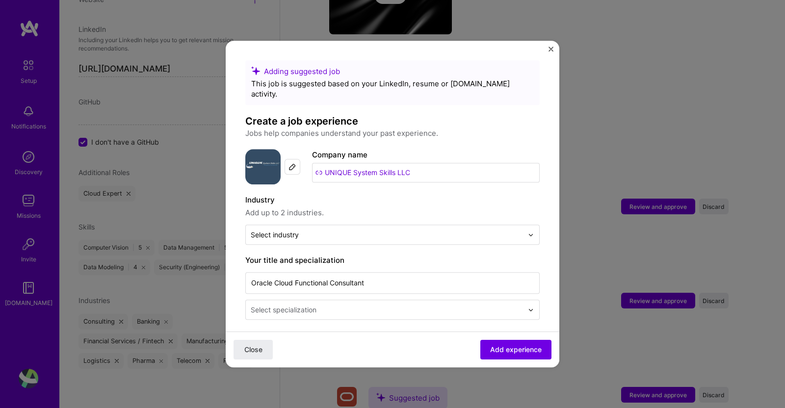
drag, startPoint x: 560, startPoint y: 155, endPoint x: 560, endPoint y: 175, distance: 19.6
click at [560, 175] on div "Adding suggested job This job is suggested based on your LinkedIn, resume or A.…" at bounding box center [392, 204] width 785 height 408
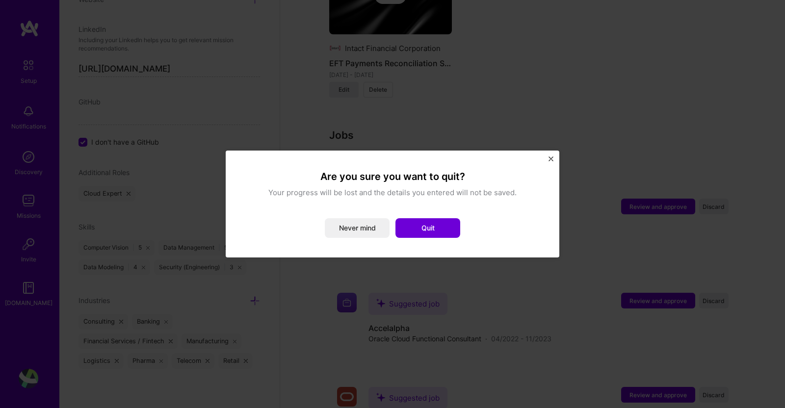
click at [366, 232] on button "Never mind" at bounding box center [357, 228] width 65 height 20
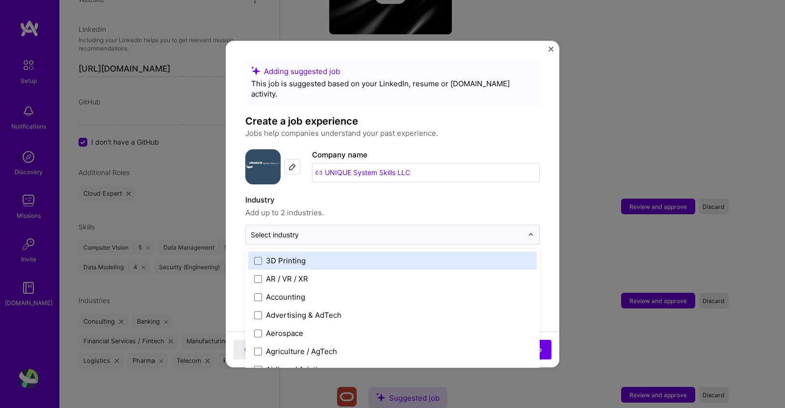
click at [372, 230] on input "text" at bounding box center [387, 235] width 272 height 10
type input "co"
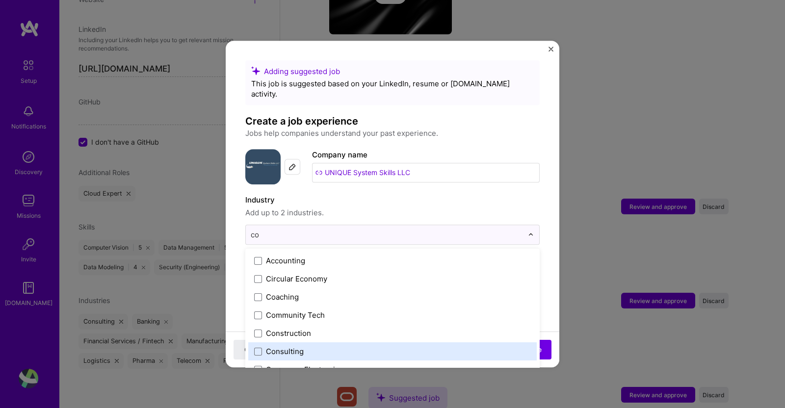
click at [285, 347] on div "Consulting" at bounding box center [285, 352] width 38 height 10
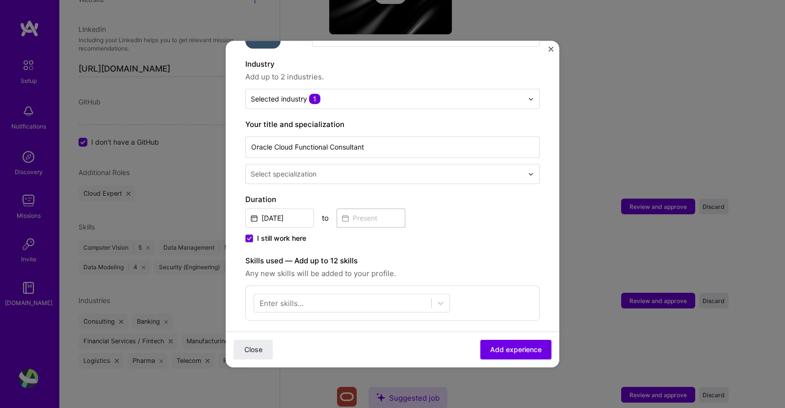
scroll to position [138, 0]
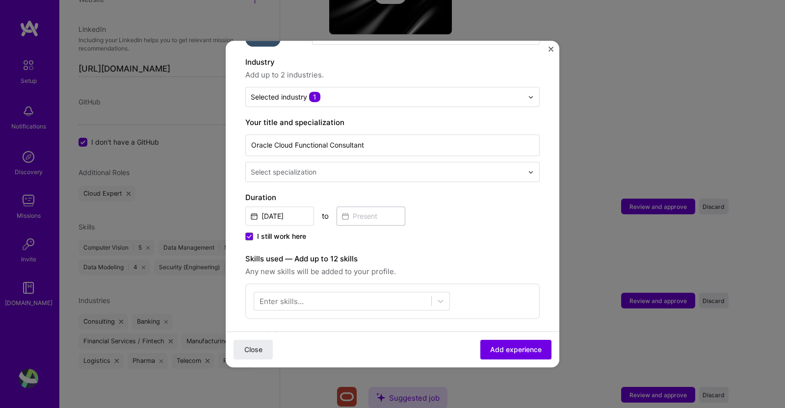
click at [252, 233] on span at bounding box center [249, 237] width 8 height 8
click at [0, 0] on input "I still work here" at bounding box center [0, 0] width 0 height 0
click at [369, 212] on input at bounding box center [371, 216] width 69 height 19
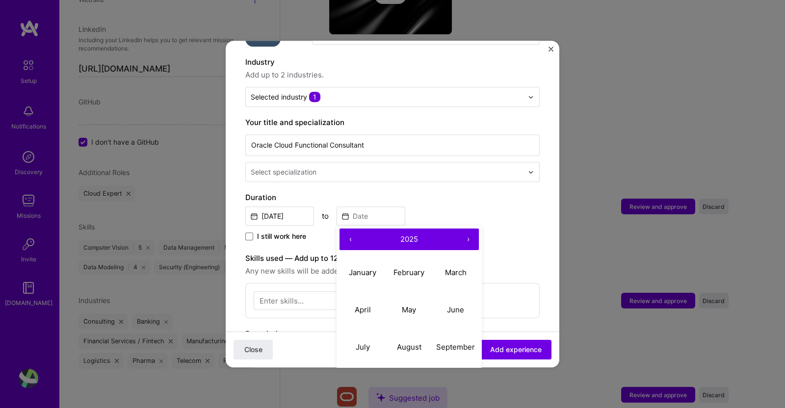
click at [350, 230] on button "‹" at bounding box center [351, 240] width 22 height 22
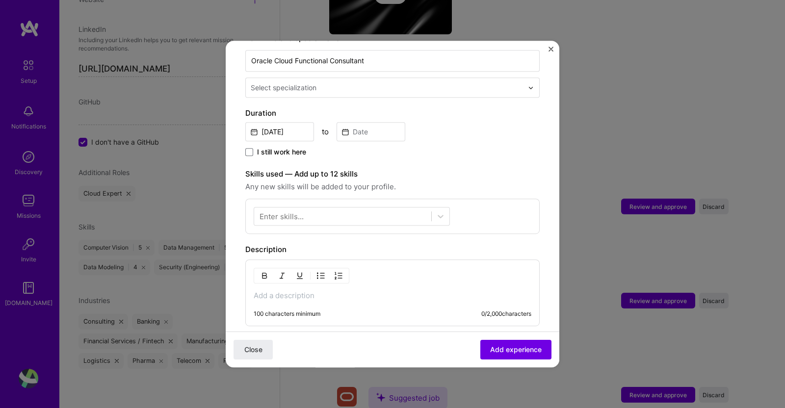
scroll to position [224, 0]
click at [362, 120] on input at bounding box center [371, 129] width 69 height 19
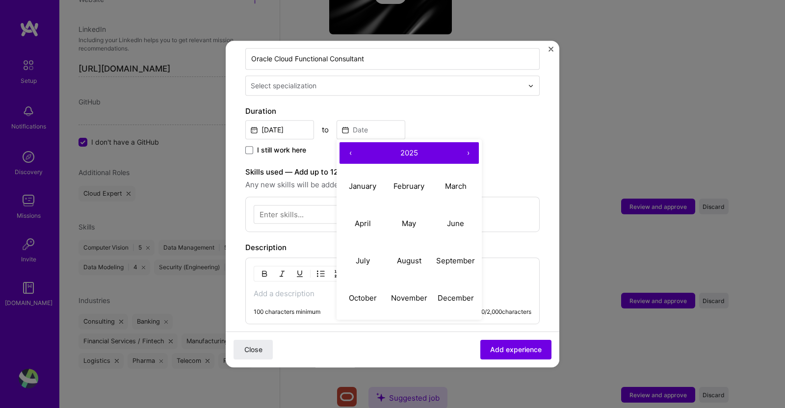
click at [353, 142] on button "‹" at bounding box center [351, 153] width 22 height 22
click at [456, 294] on abbr "December" at bounding box center [456, 298] width 36 height 9
type input "Dec, 2024"
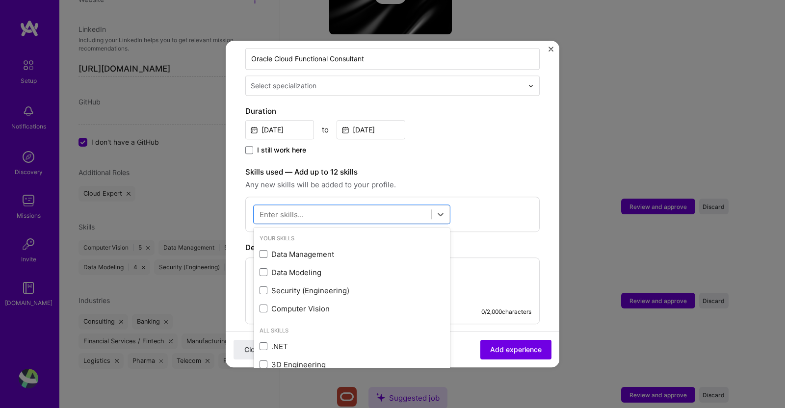
click at [376, 207] on div at bounding box center [342, 215] width 177 height 16
click at [331, 249] on div "Data Management" at bounding box center [352, 254] width 185 height 10
click at [530, 156] on form "Adding suggested job This job is suggested based on your LinkedIn, resume or A.…" at bounding box center [393, 205] width 334 height 739
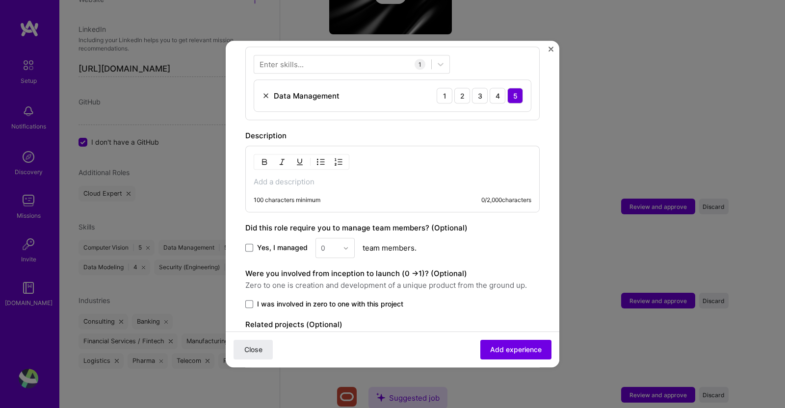
scroll to position [376, 0]
click at [339, 195] on div "100 characters minimum 0 / 2,000 characters" at bounding box center [393, 199] width 278 height 8
click at [310, 195] on div "100 characters minimum" at bounding box center [287, 199] width 67 height 8
click at [311, 176] on p at bounding box center [393, 181] width 278 height 10
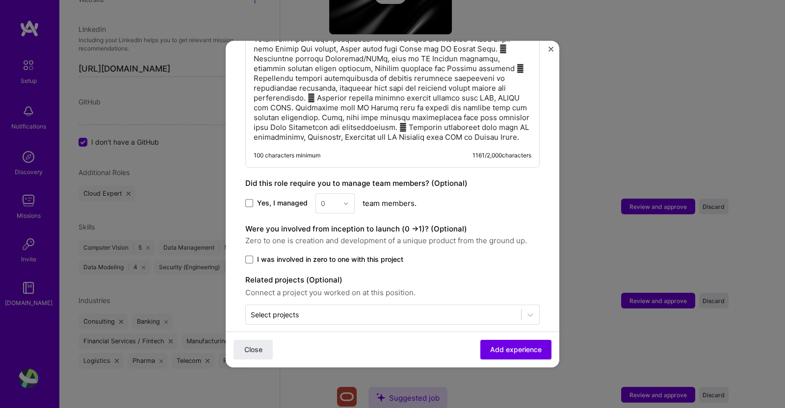
scroll to position [577, 0]
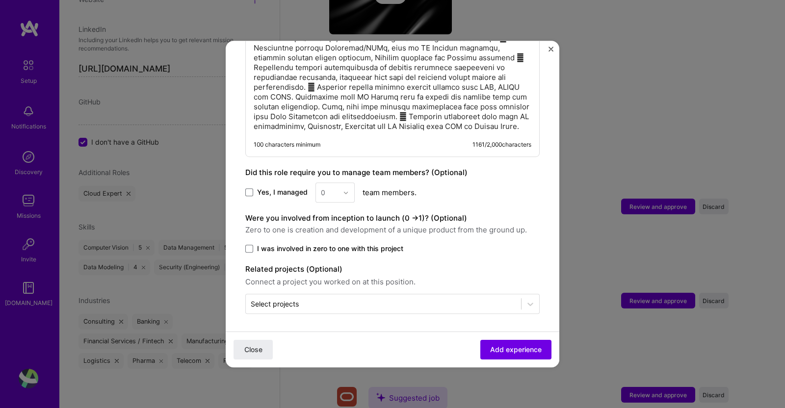
click at [467, 299] on input "text" at bounding box center [384, 304] width 266 height 10
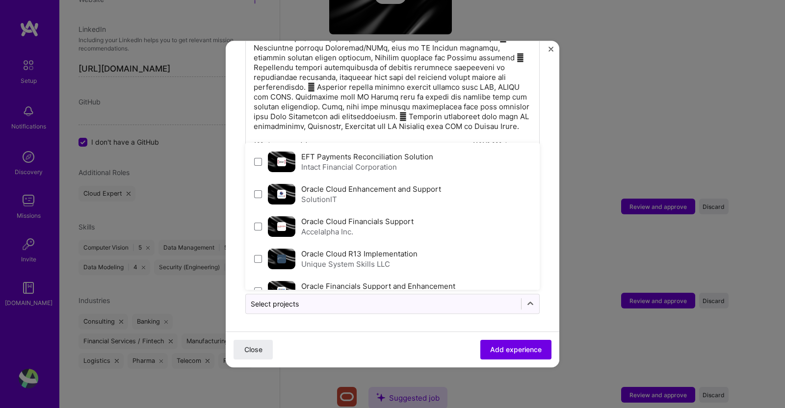
scroll to position [20, 0]
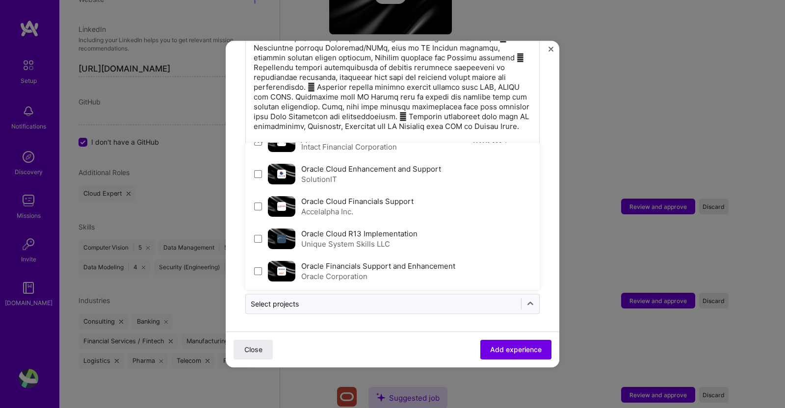
click at [389, 234] on label "Oracle Cloud R13 Implementation" at bounding box center [359, 233] width 116 height 9
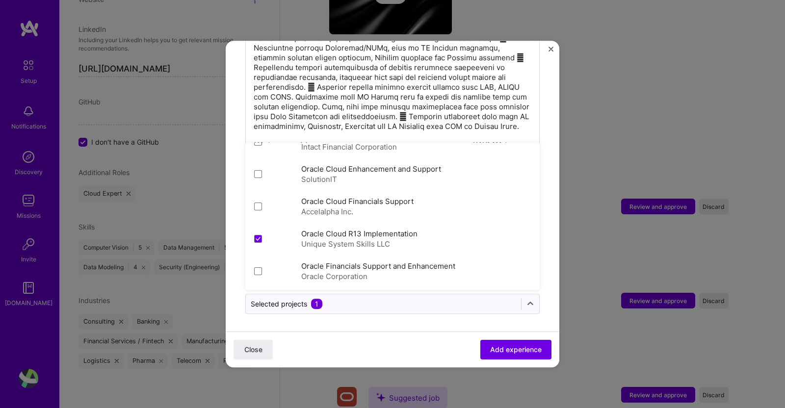
click at [411, 342] on div "Close Add experience" at bounding box center [393, 350] width 334 height 36
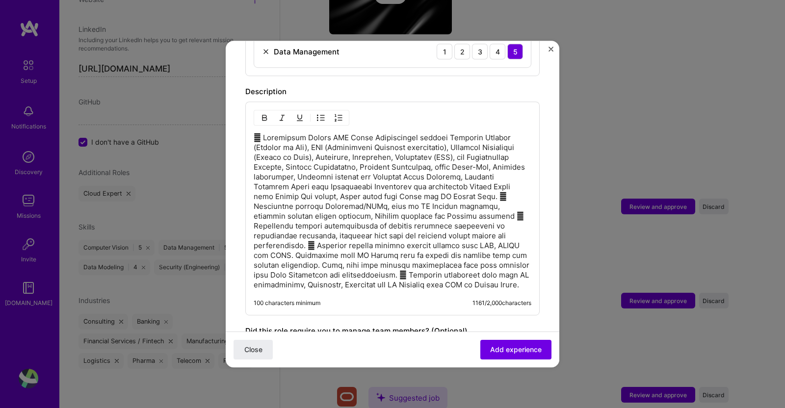
scroll to position [420, 0]
click at [324, 113] on img "button" at bounding box center [321, 117] width 8 height 8
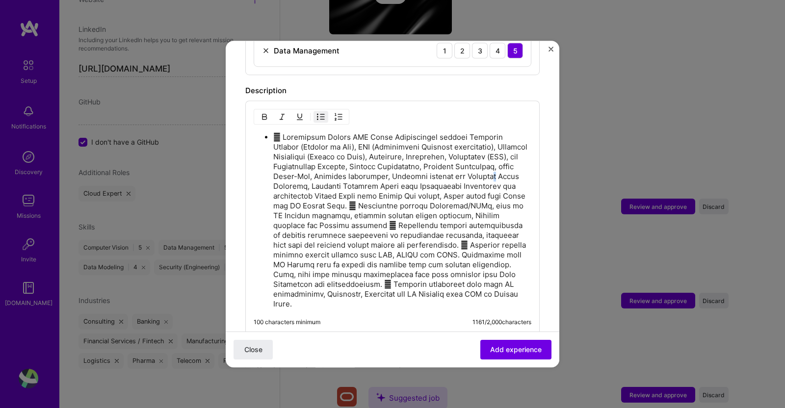
click at [342, 179] on p at bounding box center [402, 221] width 258 height 177
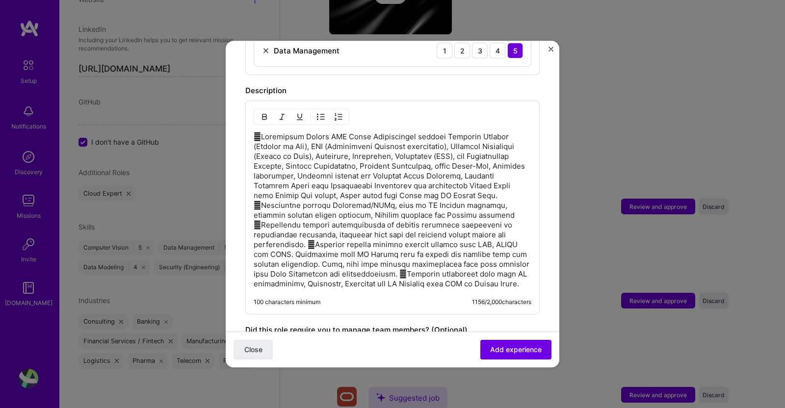
click at [322, 113] on img "button" at bounding box center [321, 117] width 8 height 8
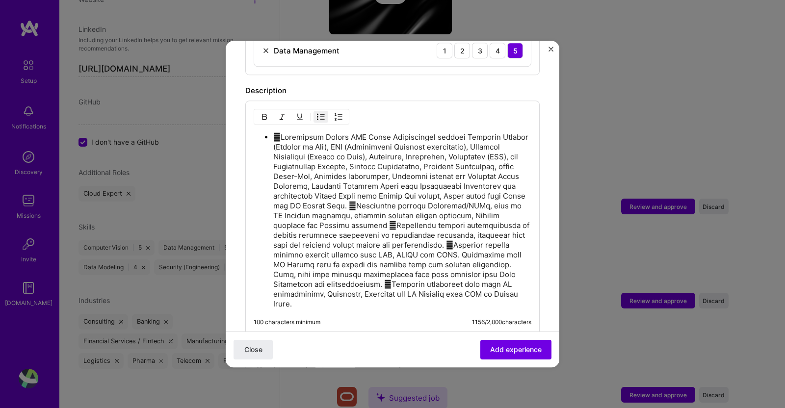
click at [322, 113] on img "button" at bounding box center [321, 117] width 8 height 8
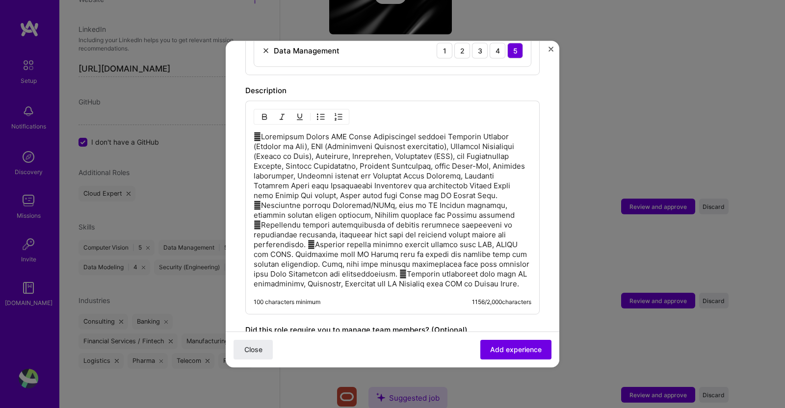
click at [262, 132] on p at bounding box center [393, 210] width 278 height 157
click at [263, 192] on p at bounding box center [393, 210] width 278 height 157
click at [264, 213] on p at bounding box center [393, 210] width 278 height 157
click at [304, 234] on p at bounding box center [393, 210] width 278 height 157
click at [262, 213] on p at bounding box center [393, 210] width 278 height 157
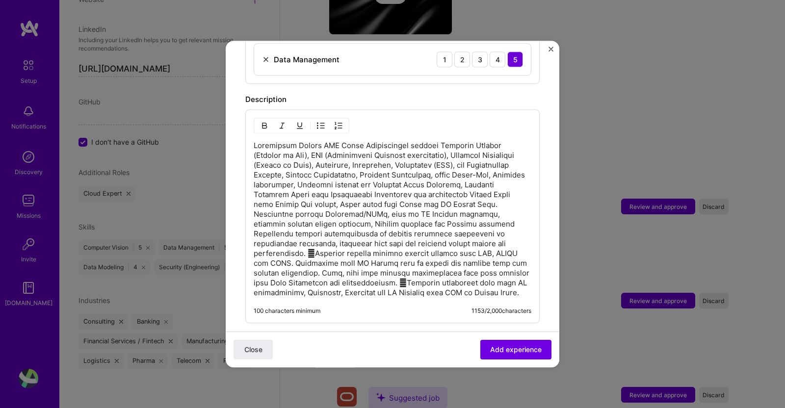
scroll to position [408, 0]
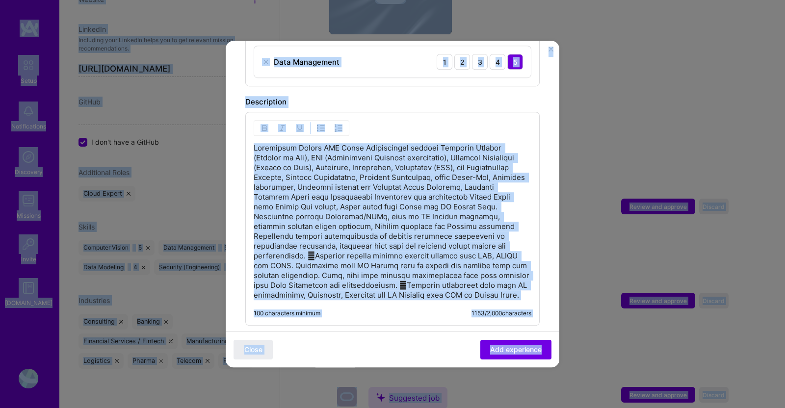
click at [346, 211] on p at bounding box center [393, 221] width 278 height 157
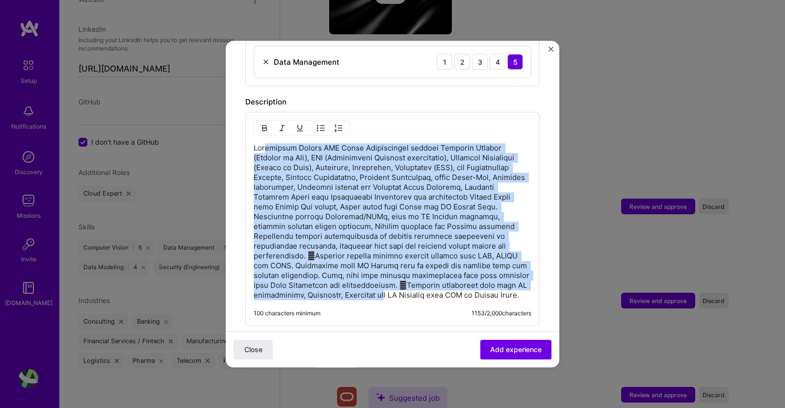
drag, startPoint x: 322, startPoint y: 205, endPoint x: 264, endPoint y: 121, distance: 102.1
click at [264, 125] on div "100 characters minimum 1153 / 2,000 characters" at bounding box center [392, 219] width 295 height 214
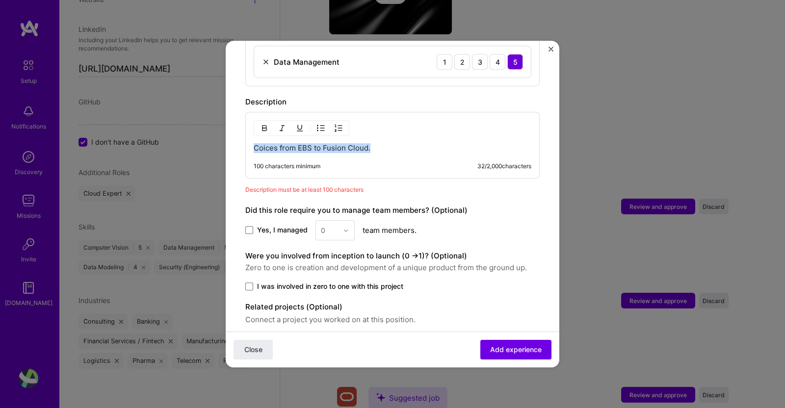
drag, startPoint x: 405, startPoint y: 138, endPoint x: 221, endPoint y: 129, distance: 183.8
click at [221, 129] on div "Adding suggested job This job is suggested based on your LinkedIn, resume or A.…" at bounding box center [392, 204] width 785 height 408
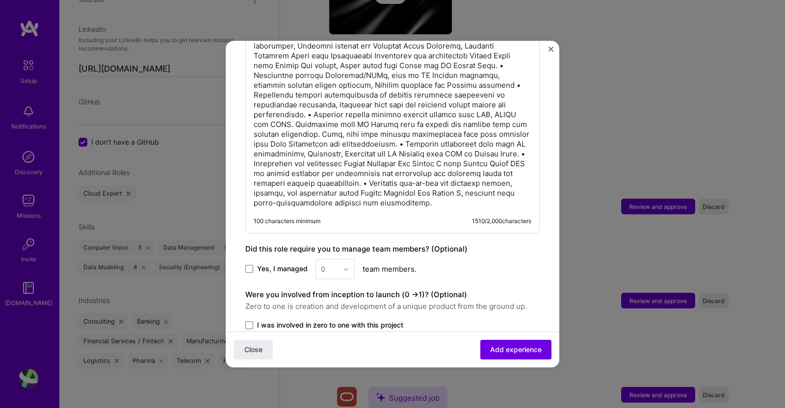
scroll to position [555, 0]
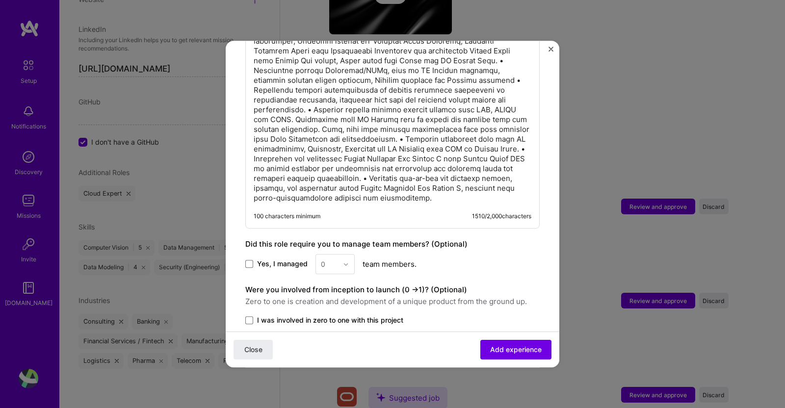
click at [398, 168] on p at bounding box center [393, 100] width 278 height 206
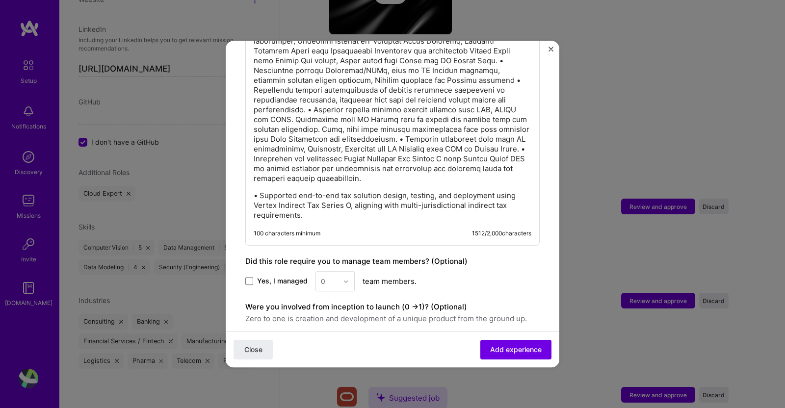
click at [279, 148] on p at bounding box center [393, 90] width 278 height 187
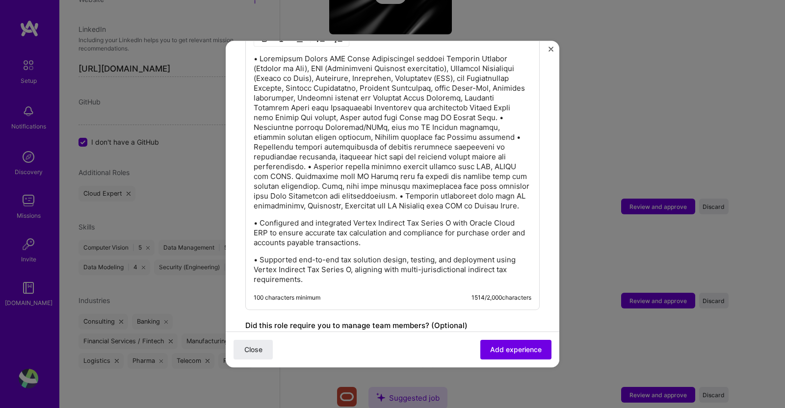
scroll to position [495, 0]
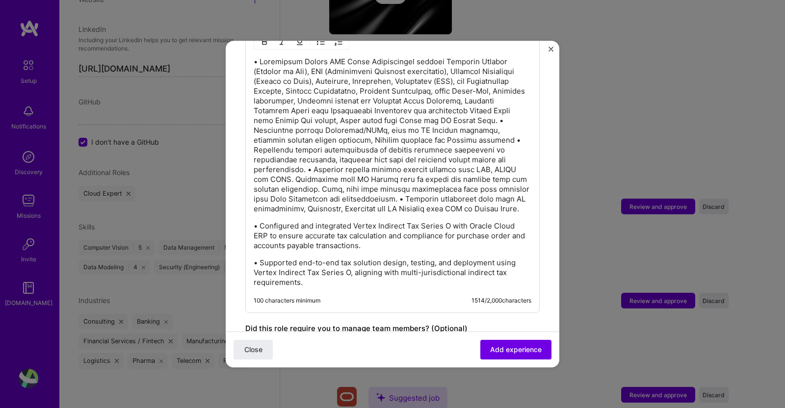
click at [398, 189] on p at bounding box center [393, 135] width 278 height 157
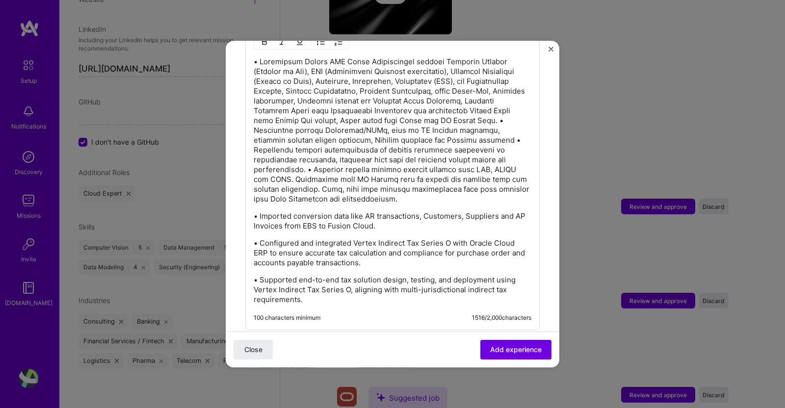
click at [507, 127] on p at bounding box center [393, 130] width 278 height 147
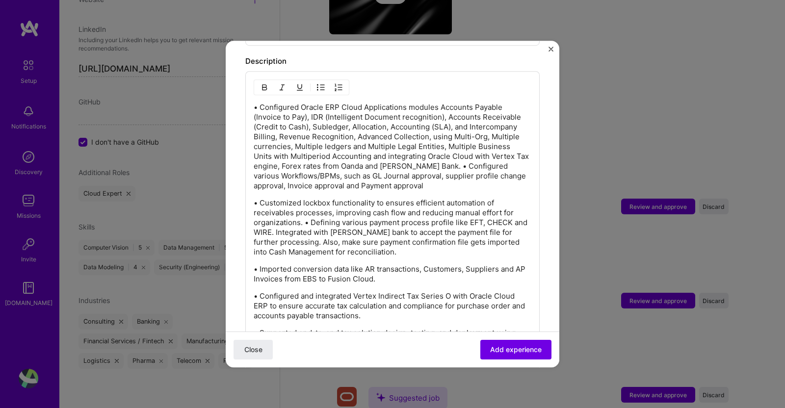
scroll to position [443, 0]
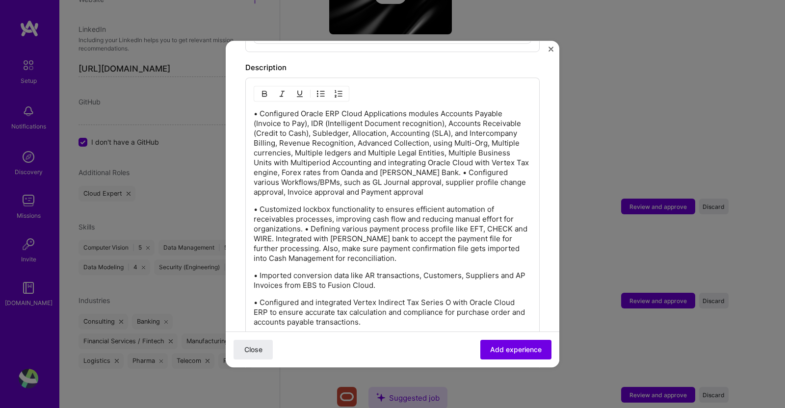
click at [511, 180] on p "• Configured Oracle ERP Cloud Applications modules Accounts Payable (Invoice to…" at bounding box center [393, 153] width 278 height 88
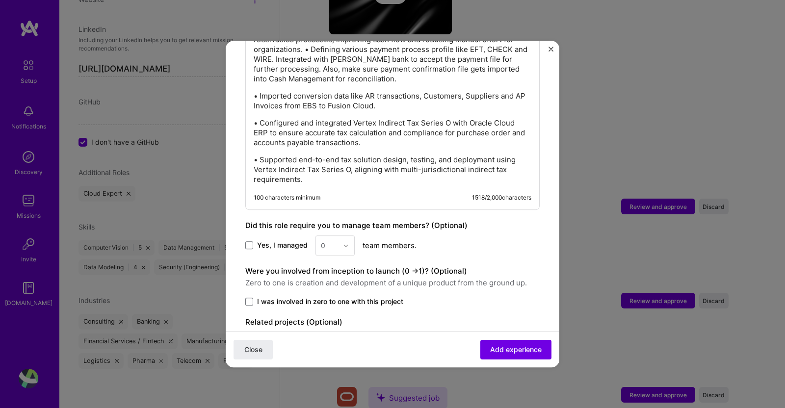
scroll to position [626, 0]
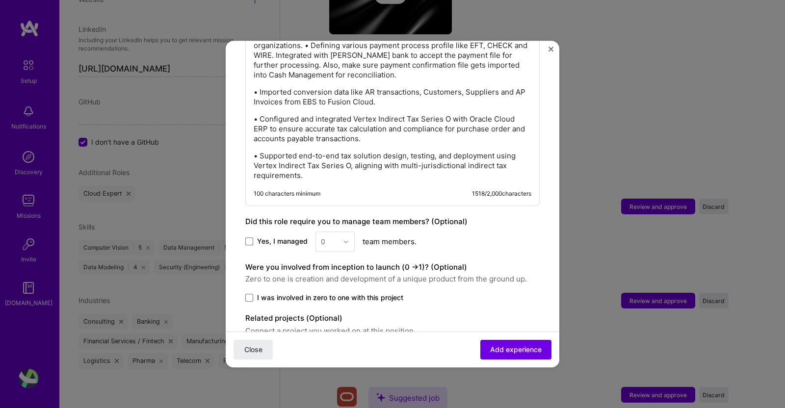
click at [404, 165] on p "• Supported end-to-end tax solution design, testing, and deployment using Verte…" at bounding box center [393, 165] width 278 height 29
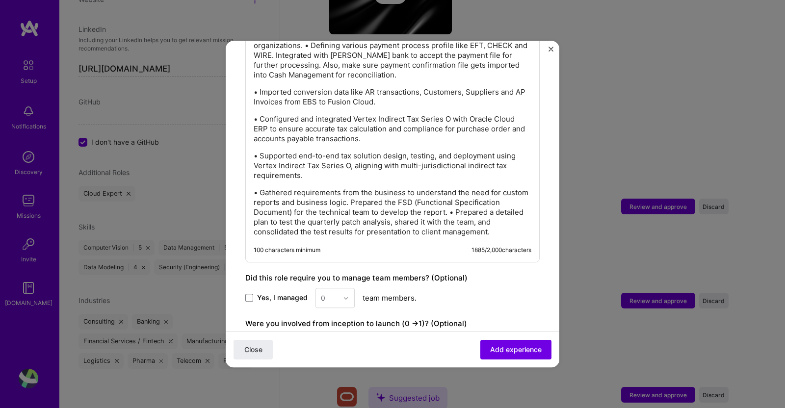
click at [497, 202] on p "• Gathered requirements from the business to understand the need for custom rep…" at bounding box center [393, 212] width 278 height 49
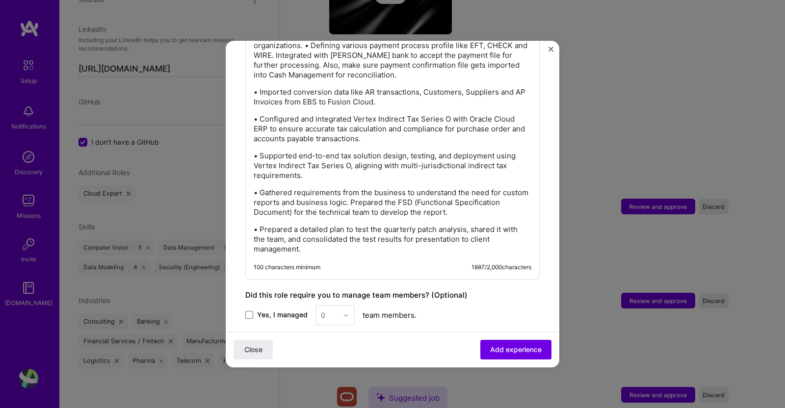
scroll to position [739, 0]
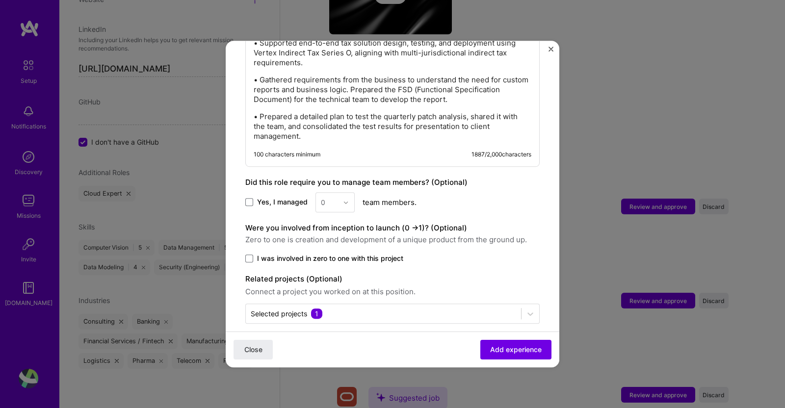
drag, startPoint x: 247, startPoint y: 244, endPoint x: 274, endPoint y: 251, distance: 27.3
click at [248, 255] on span at bounding box center [249, 259] width 8 height 8
click at [0, 0] on input "I was involved in zero to one with this project" at bounding box center [0, 0] width 0 height 0
click at [488, 309] on input "text" at bounding box center [384, 314] width 266 height 10
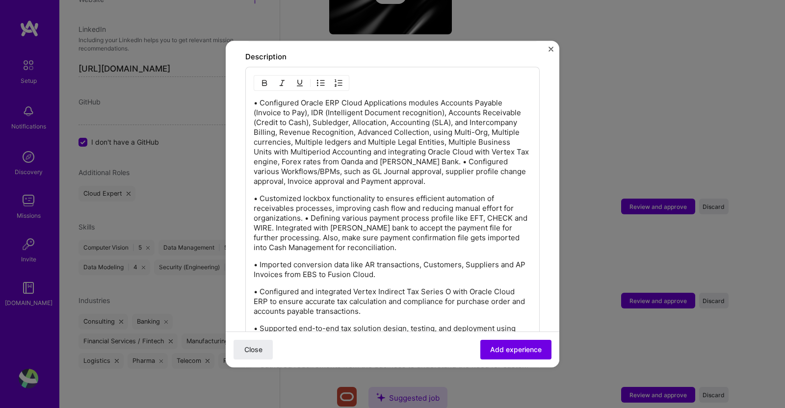
click at [502, 350] on span "Add experience" at bounding box center [516, 350] width 52 height 10
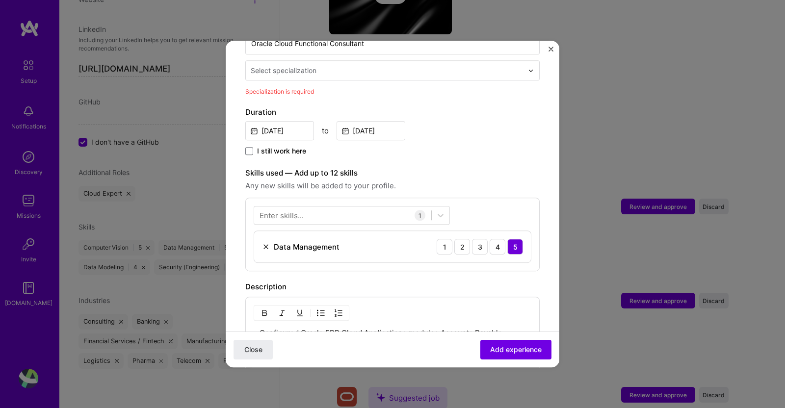
scroll to position [203, 0]
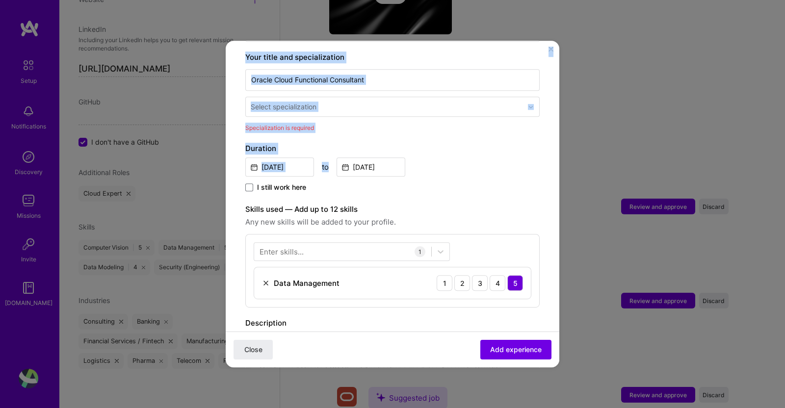
drag, startPoint x: 560, startPoint y: 174, endPoint x: 557, endPoint y: 159, distance: 15.5
click at [557, 159] on div "Adding suggested job This job is suggested based on your LinkedIn, resume or A.…" at bounding box center [392, 204] width 785 height 408
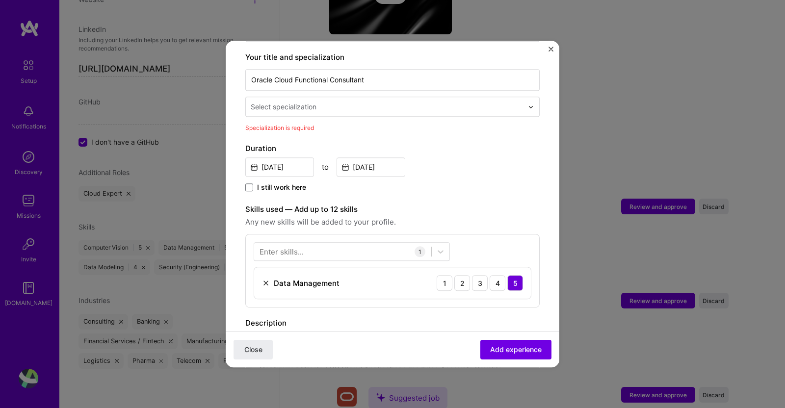
drag, startPoint x: 534, startPoint y: 169, endPoint x: 541, endPoint y: 159, distance: 12.5
click at [535, 168] on form "Adding suggested job This job is suggested based on your LinkedIn, resume or A.…" at bounding box center [393, 394] width 334 height 1075
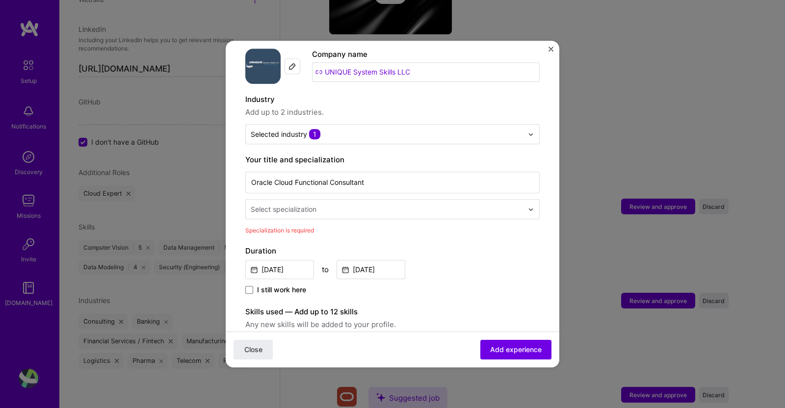
click at [345, 204] on input "text" at bounding box center [388, 209] width 274 height 10
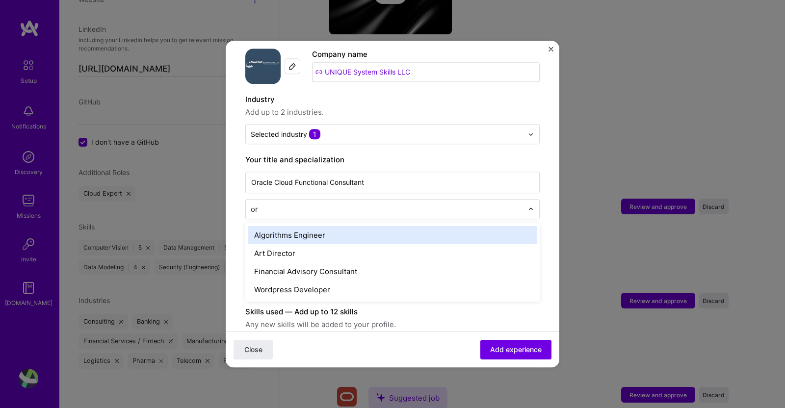
type input "o"
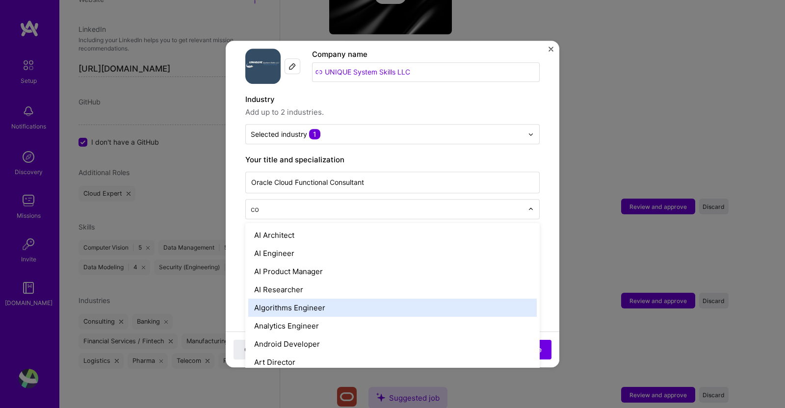
type input "con"
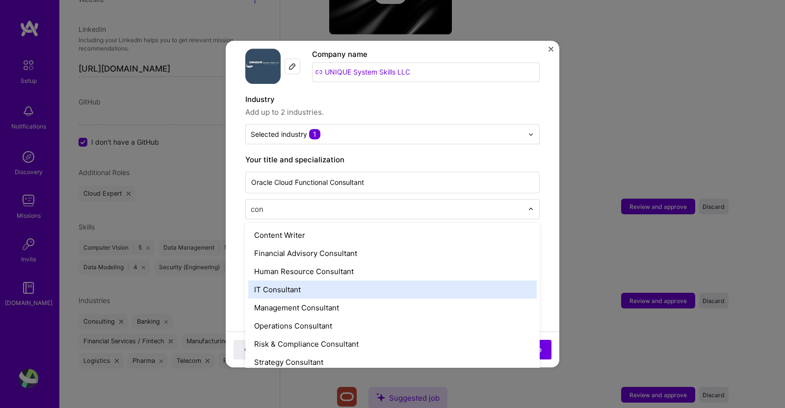
click at [319, 281] on div "IT Consultant" at bounding box center [392, 290] width 289 height 18
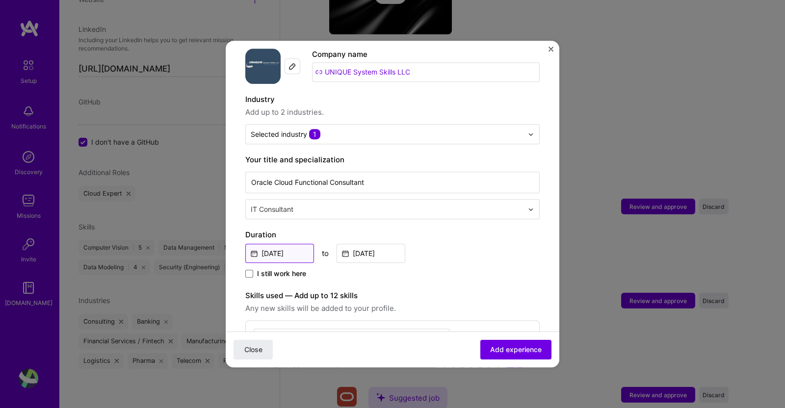
click at [279, 244] on input "Nov, 2023" at bounding box center [279, 253] width 69 height 19
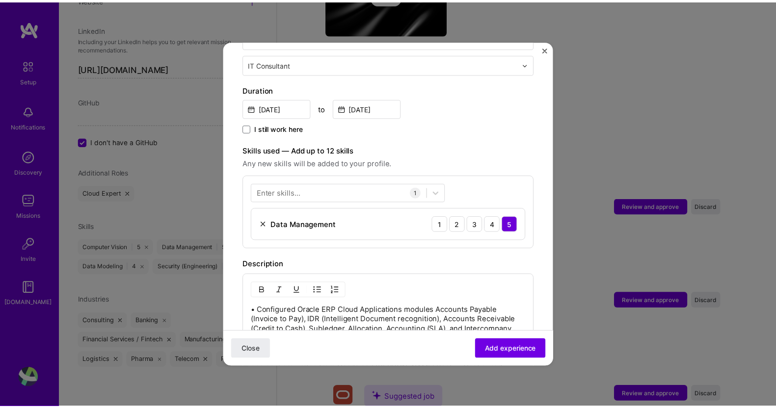
scroll to position [250, 0]
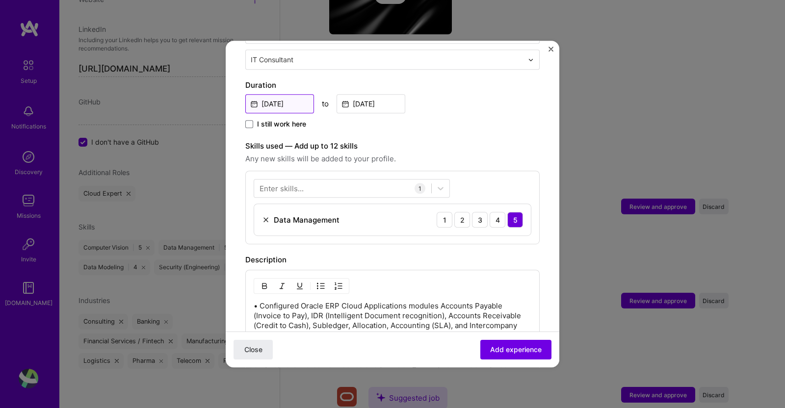
click at [284, 94] on input "Nov, 2023" at bounding box center [279, 103] width 69 height 19
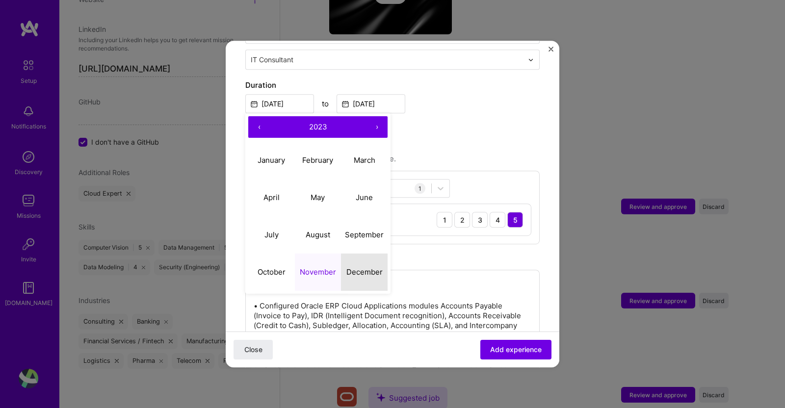
click at [366, 268] on abbr "December" at bounding box center [365, 272] width 36 height 9
type input "Dec, 2023"
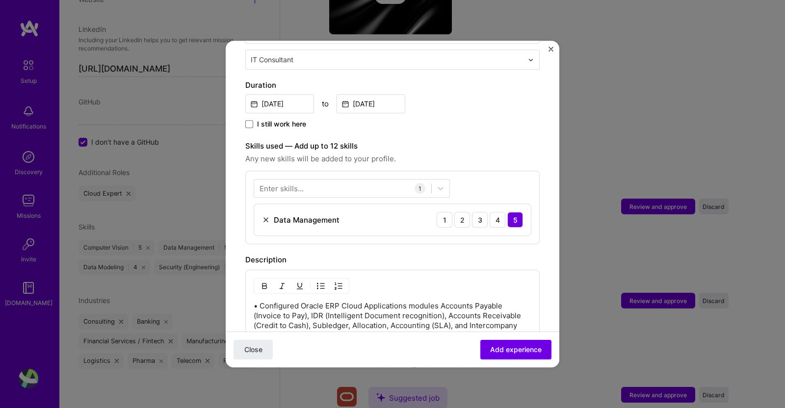
click at [505, 352] on span "Add experience" at bounding box center [516, 350] width 52 height 10
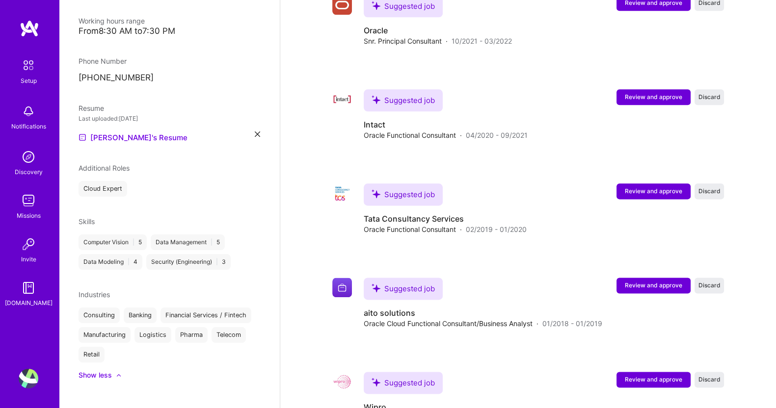
scroll to position [0, 0]
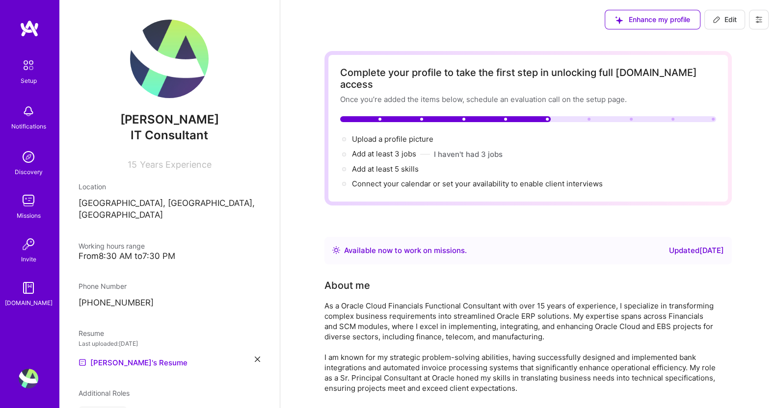
click at [400, 149] on span "Add at least 3 jobs →" at bounding box center [384, 153] width 64 height 9
select select "CA"
select select "Right Now"
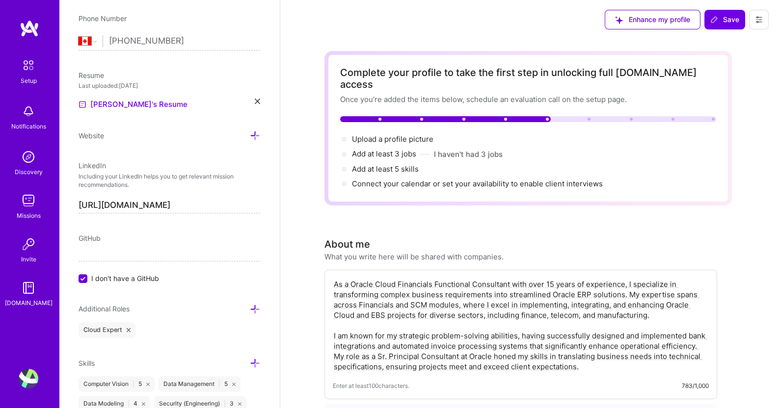
click at [726, 22] on span "Save" at bounding box center [724, 20] width 29 height 10
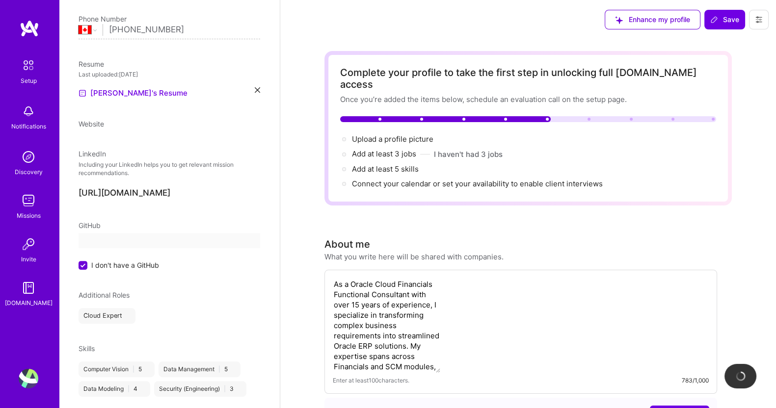
scroll to position [206, 0]
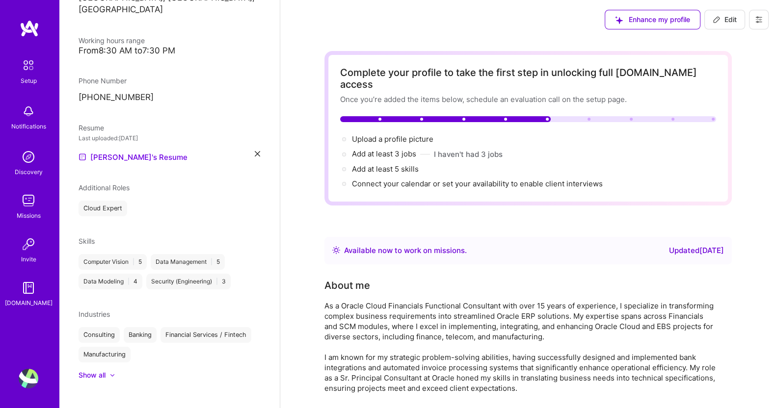
click at [375, 164] on span "Add at least 5 skills →" at bounding box center [385, 168] width 67 height 9
select select "CA"
select select "Right Now"
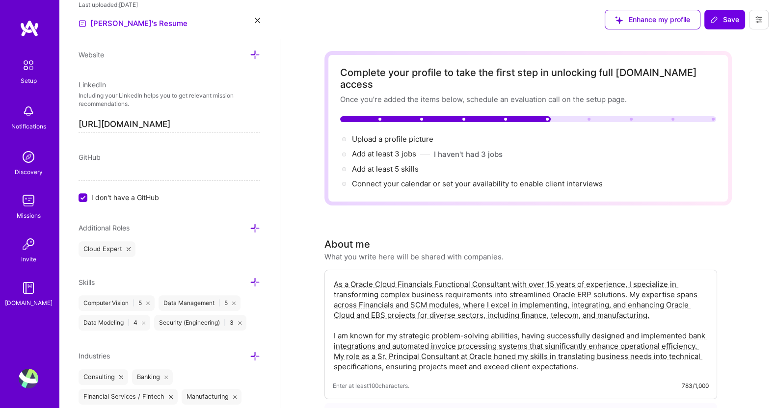
scroll to position [523, 0]
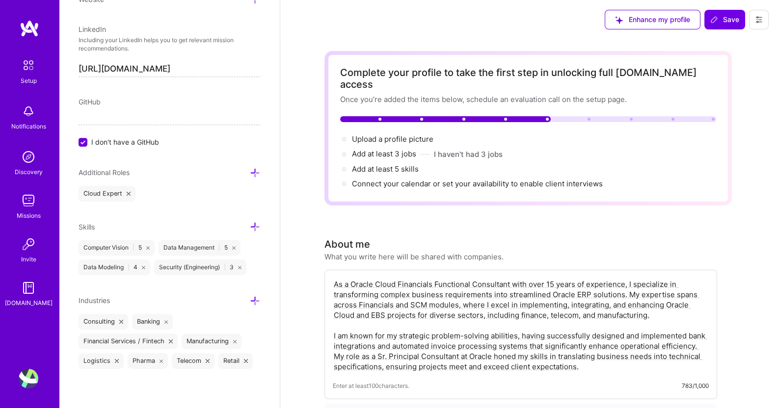
click at [250, 222] on icon at bounding box center [255, 227] width 10 height 10
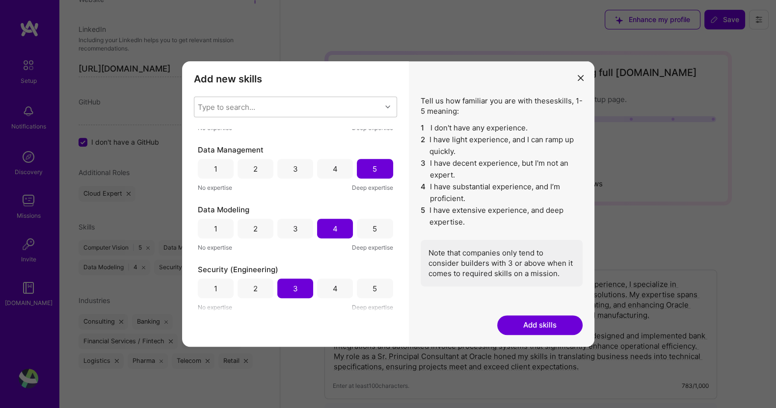
scroll to position [0, 0]
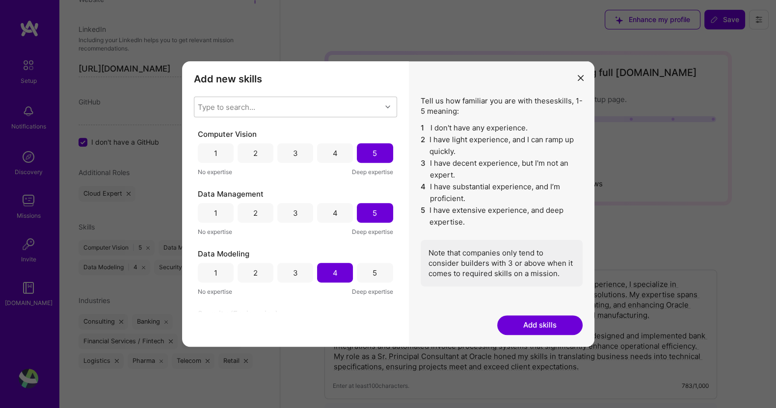
click at [373, 275] on div "5" at bounding box center [375, 273] width 4 height 10
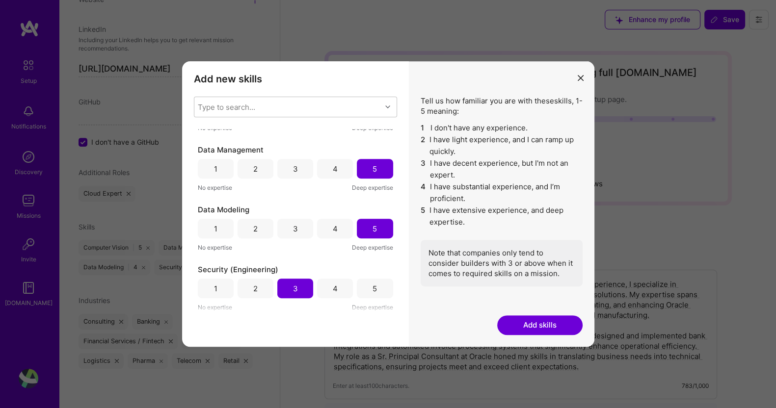
click at [373, 287] on div "5" at bounding box center [375, 289] width 4 height 10
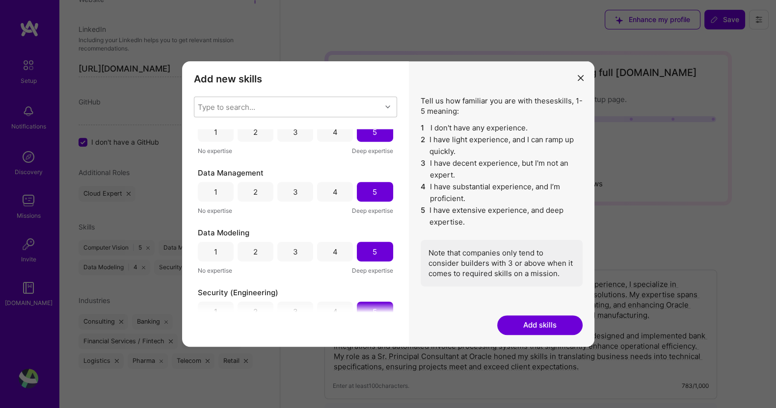
scroll to position [15, 0]
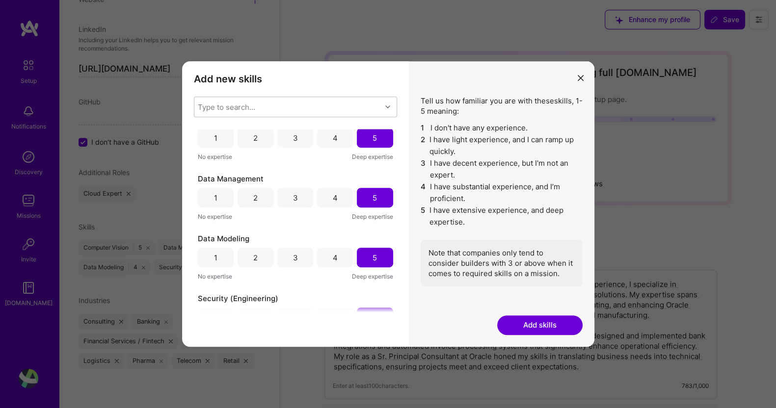
click at [339, 136] on div "4" at bounding box center [335, 138] width 36 height 20
click at [333, 195] on div "4" at bounding box center [335, 198] width 5 height 10
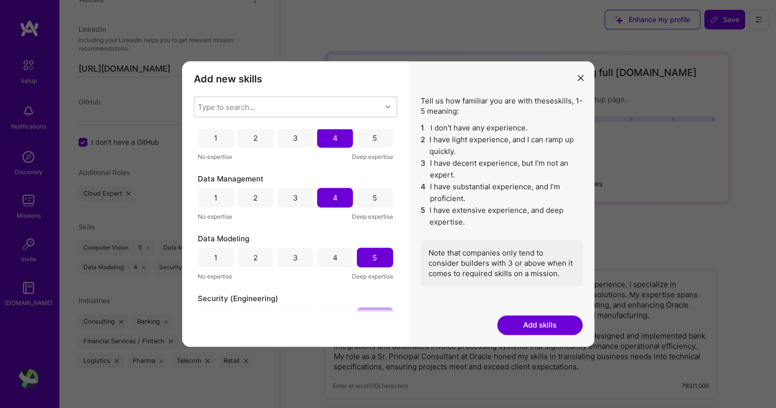
click at [328, 256] on div "4" at bounding box center [335, 258] width 36 height 20
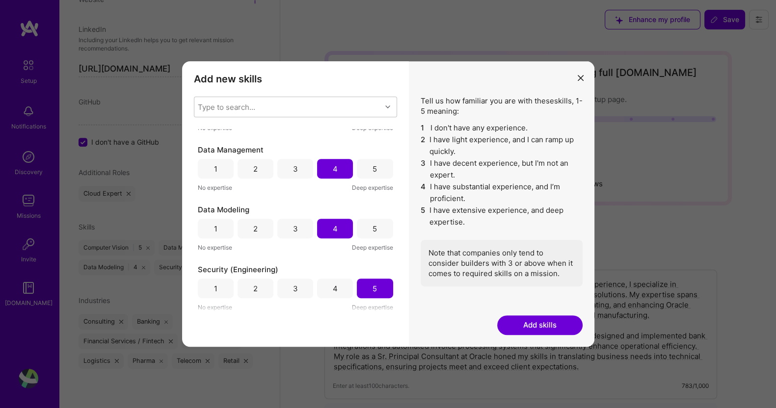
click at [338, 286] on div "4" at bounding box center [335, 289] width 36 height 20
click at [255, 103] on div "Type to search..." at bounding box center [287, 107] width 187 height 20
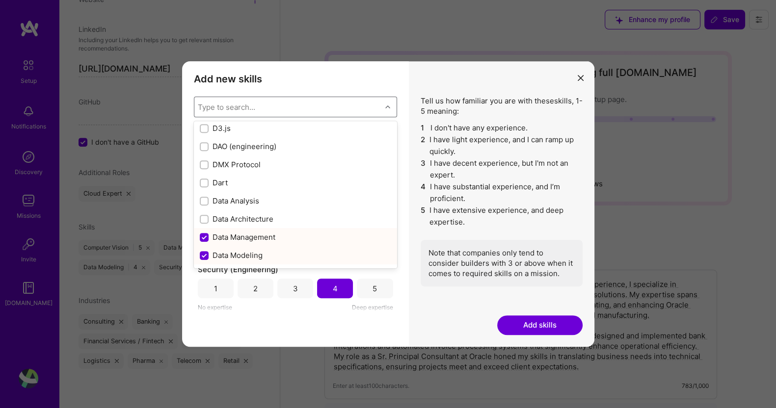
scroll to position [1500, 0]
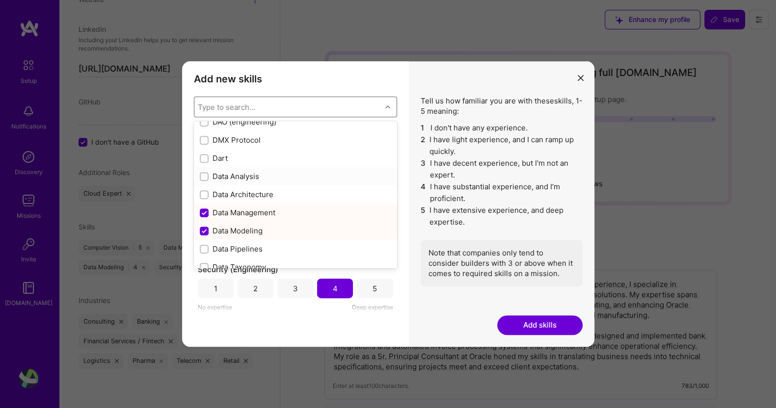
click at [247, 176] on div "Data Analysis" at bounding box center [295, 176] width 191 height 10
checkbox input "true"
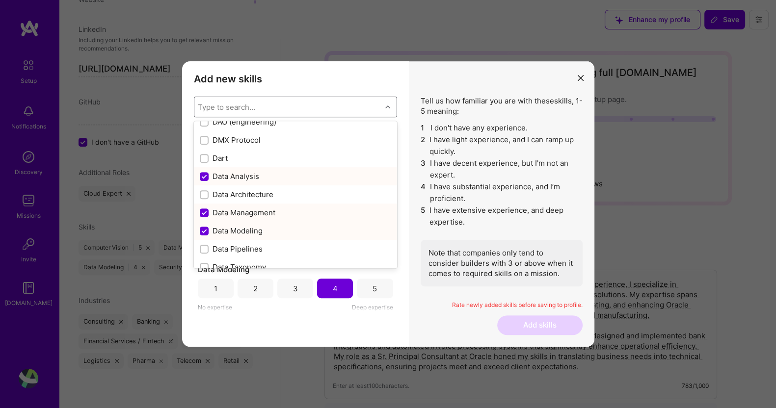
scroll to position [104, 0]
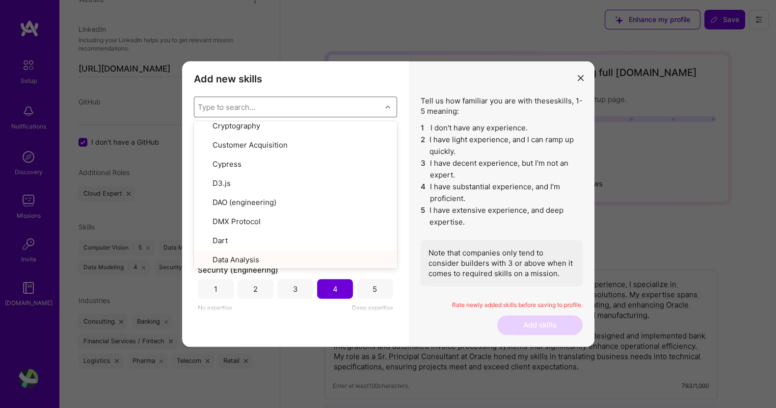
click at [329, 286] on div "4" at bounding box center [335, 289] width 36 height 20
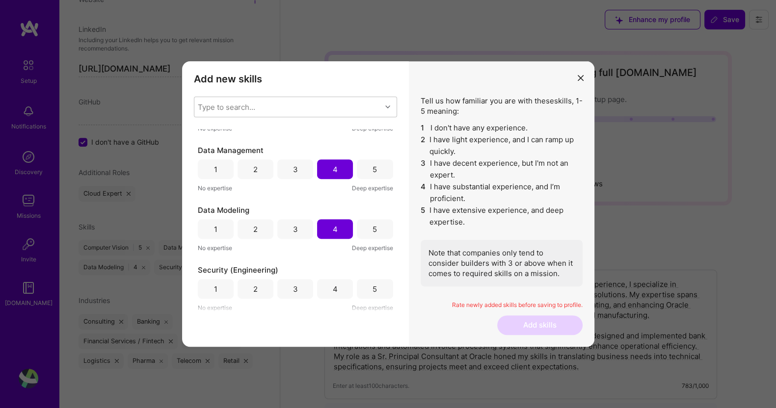
click at [333, 287] on div "4" at bounding box center [335, 289] width 5 height 10
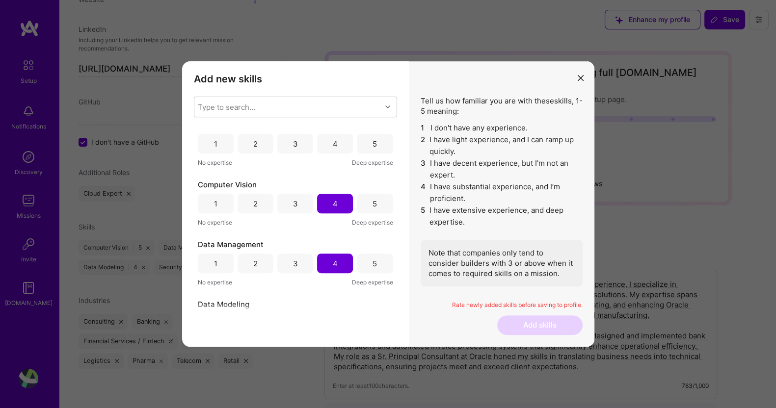
scroll to position [0, 0]
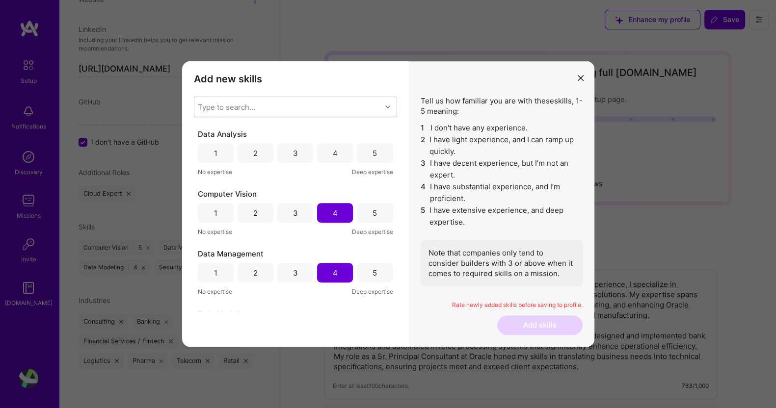
click at [329, 153] on div "4" at bounding box center [335, 153] width 36 height 20
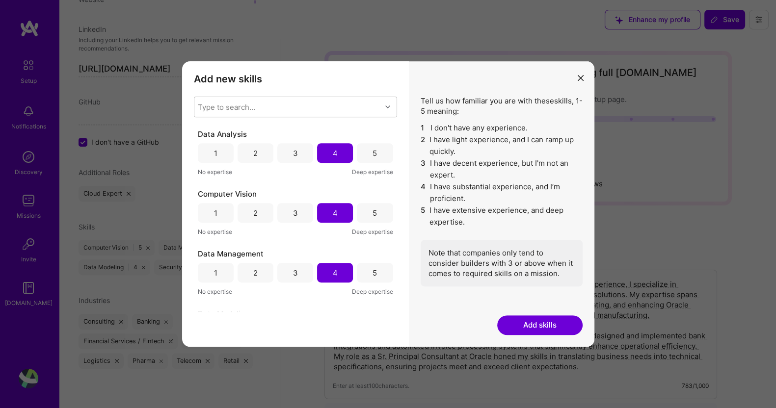
click at [540, 324] on button "Add skills" at bounding box center [539, 326] width 85 height 20
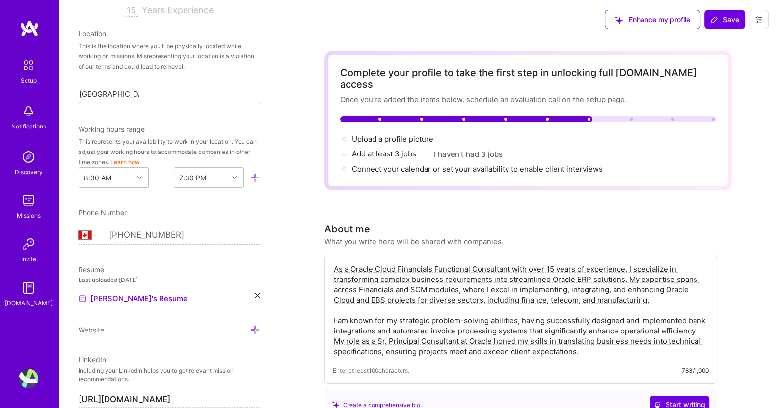
scroll to position [165, 0]
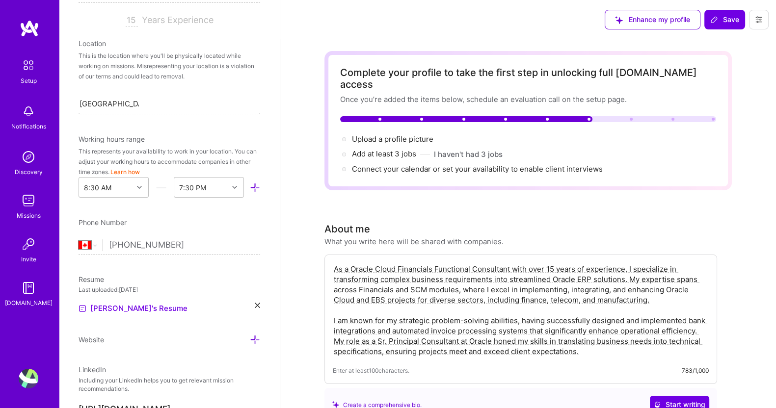
click at [189, 243] on input "+1 647 447 3933" at bounding box center [184, 245] width 151 height 28
type input "+1 6"
select select "US"
type input "(678) 501-5085"
click at [723, 12] on button "Save" at bounding box center [724, 20] width 41 height 20
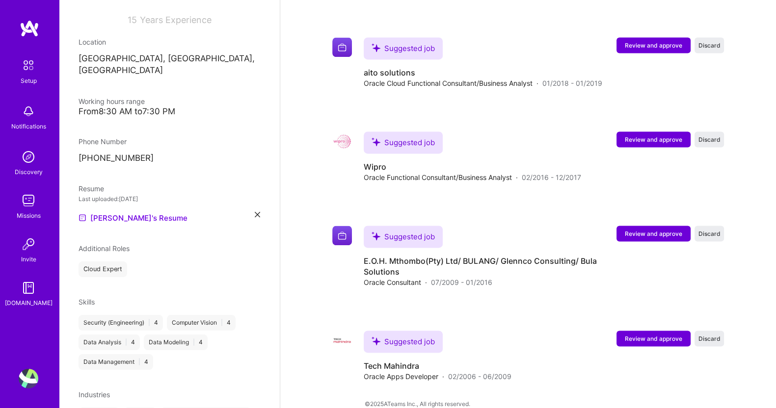
scroll to position [60, 0]
